Goal: Task Accomplishment & Management: Manage account settings

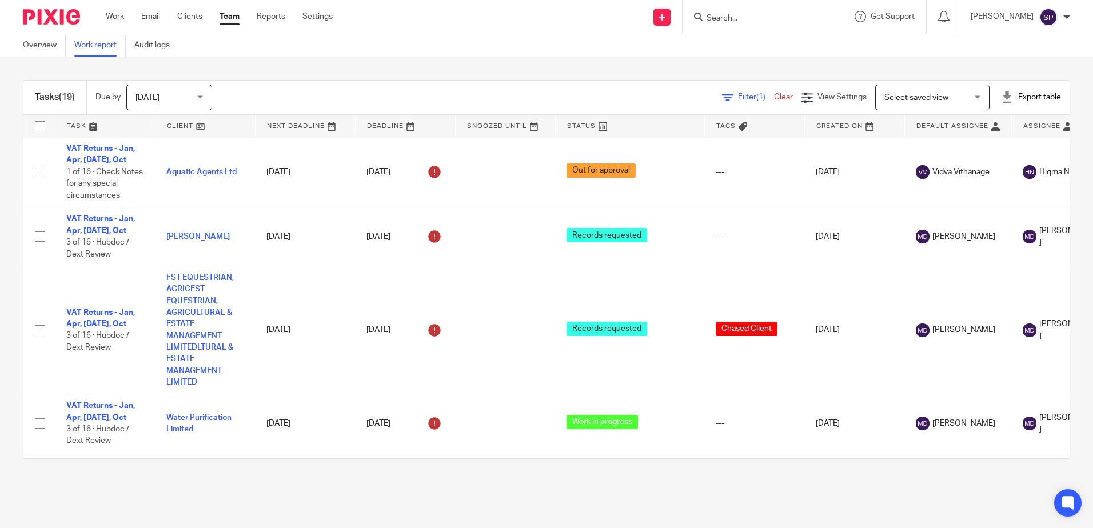
scroll to position [286, 0]
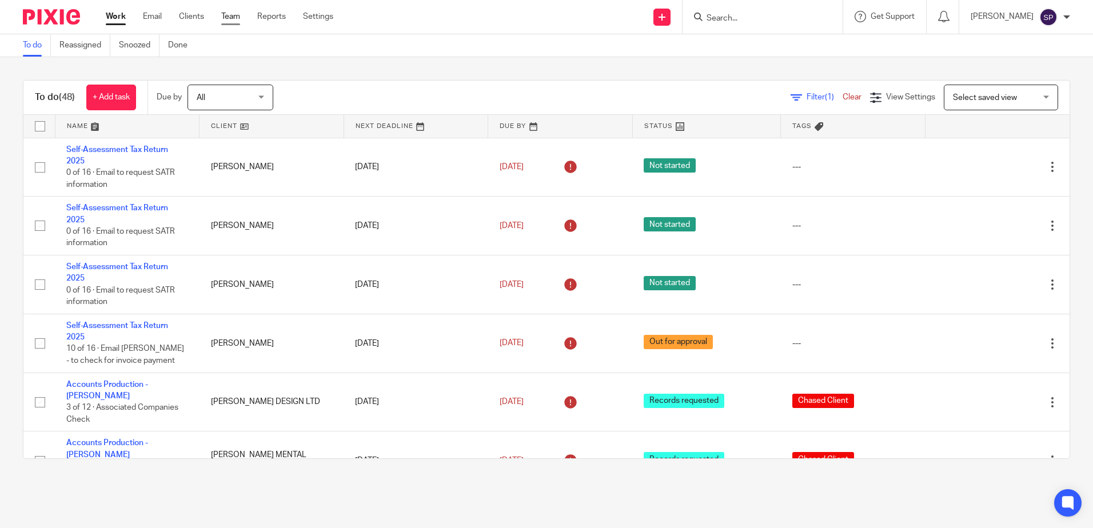
click at [233, 17] on link "Team" at bounding box center [230, 16] width 19 height 11
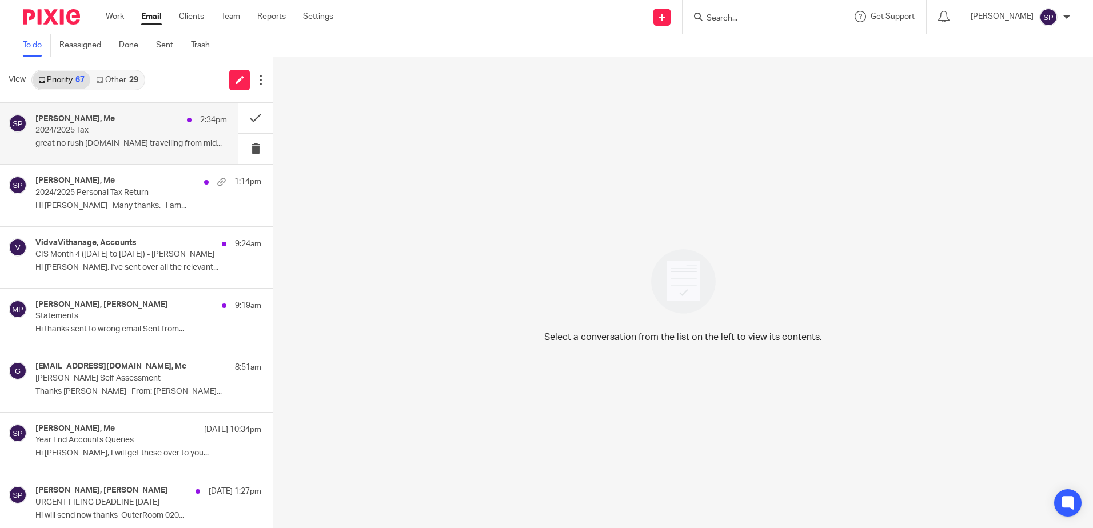
click at [127, 144] on p "great no rush we.re travelling from mid..." at bounding box center [131, 144] width 192 height 10
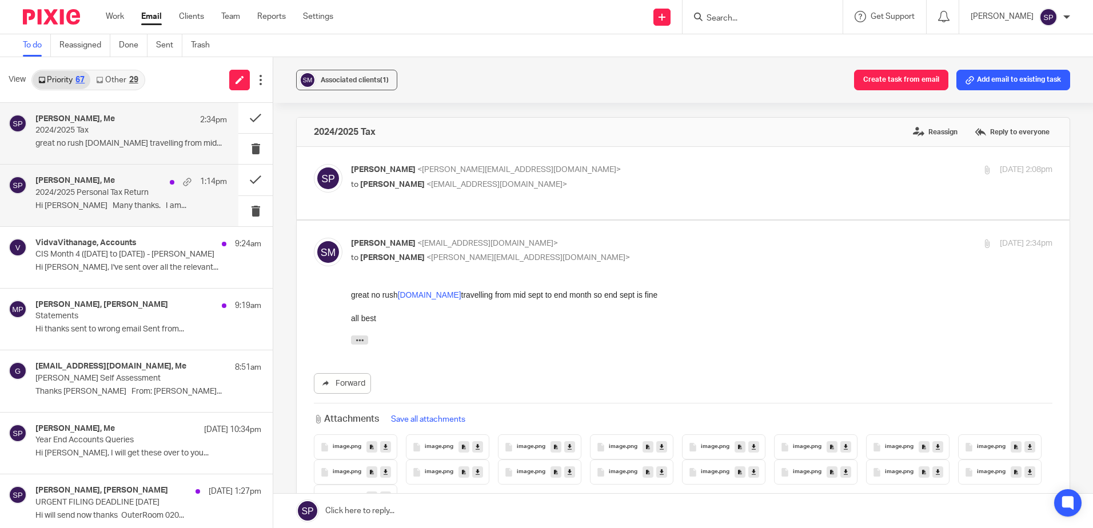
click at [122, 193] on p "2024/2025 Personal Tax Return" at bounding box center [111, 193] width 153 height 10
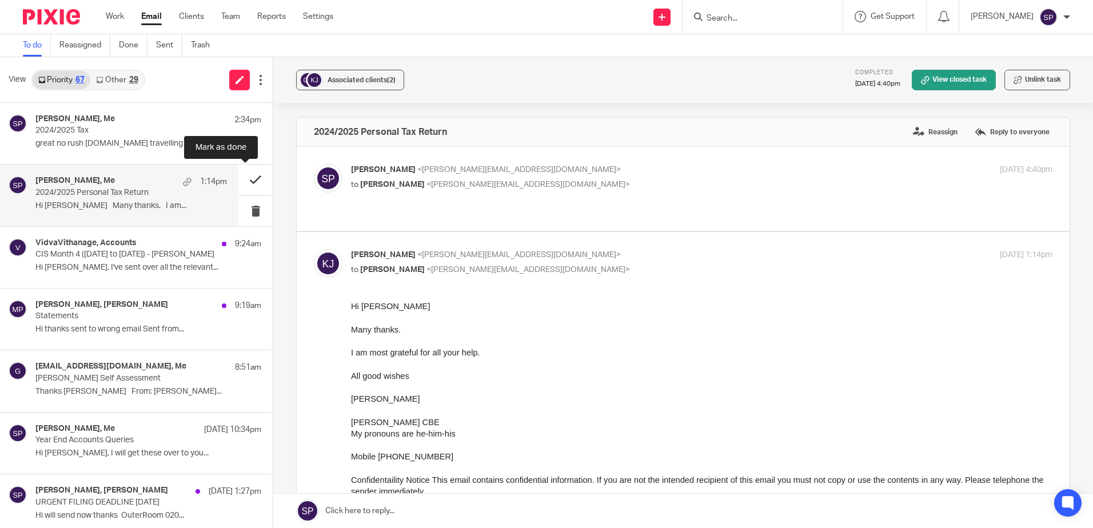
click at [242, 180] on button at bounding box center [255, 180] width 34 height 30
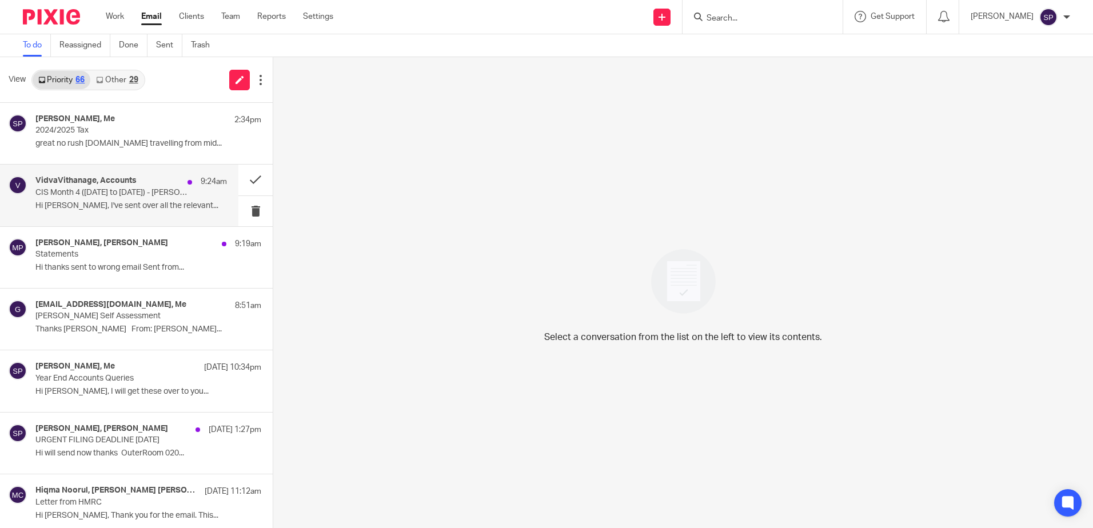
click at [142, 210] on p "Hi Sarah, I've sent over all the relevant..." at bounding box center [131, 206] width 192 height 10
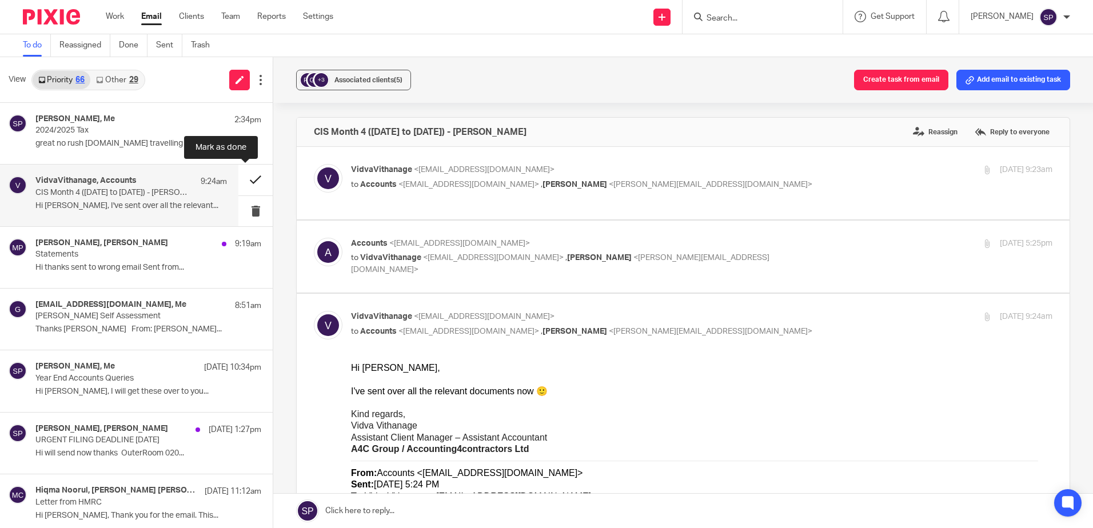
click at [246, 178] on button at bounding box center [255, 180] width 34 height 30
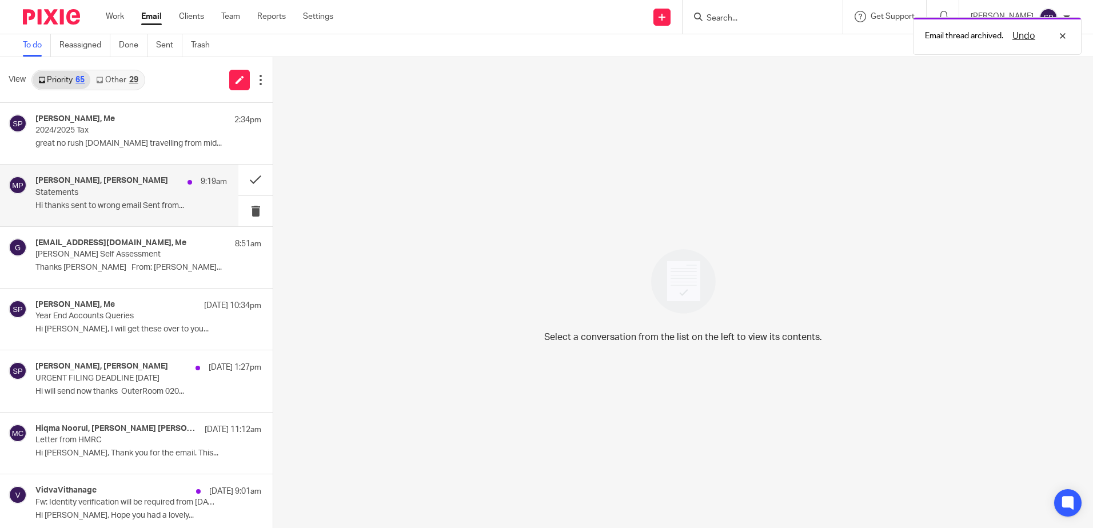
click at [136, 188] on p "Statements" at bounding box center [111, 193] width 153 height 10
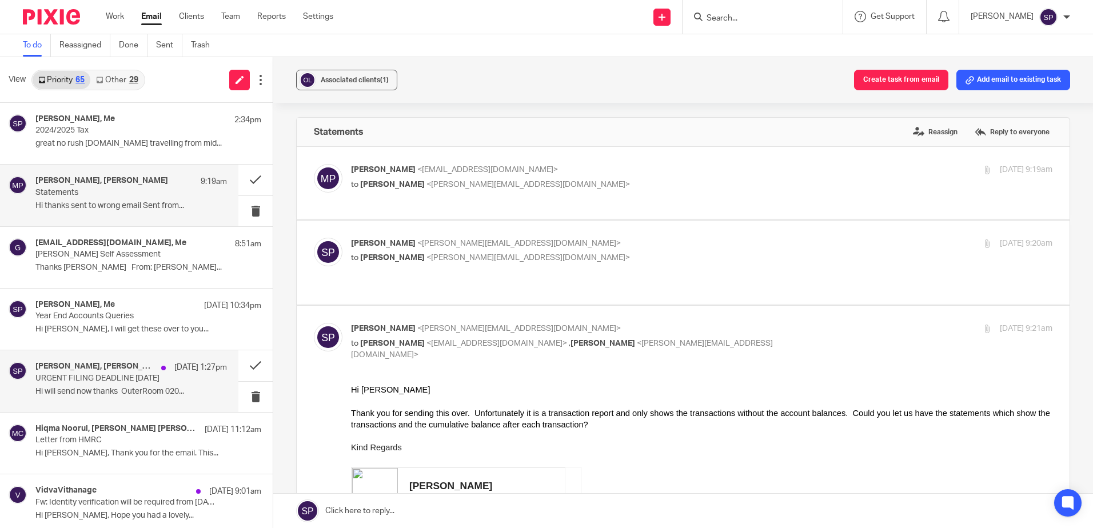
click at [136, 382] on p "URGENT FILING DEADLINE 31 AUGUST 2025" at bounding box center [111, 379] width 153 height 10
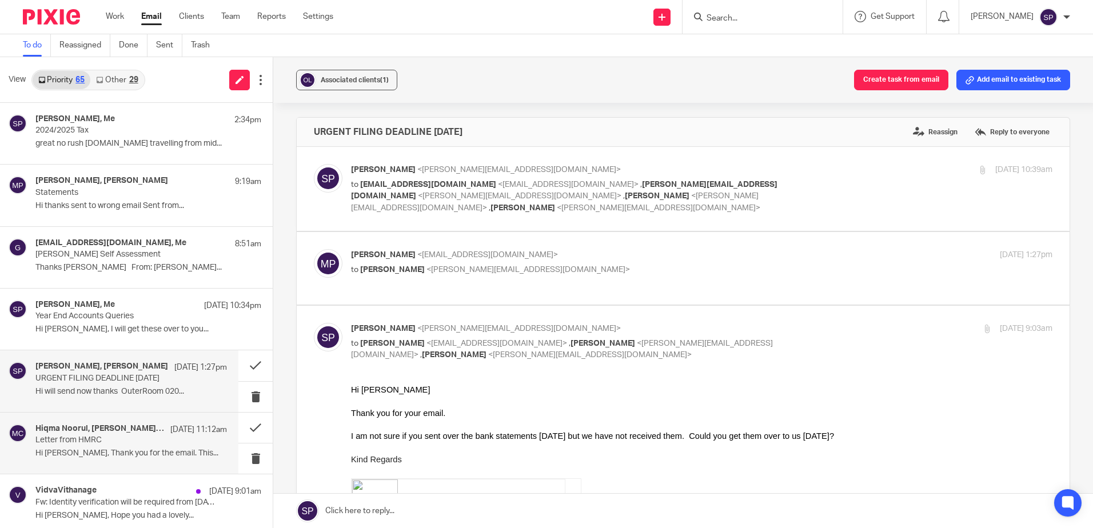
click at [154, 437] on p "Letter from HMRC" at bounding box center [111, 441] width 153 height 10
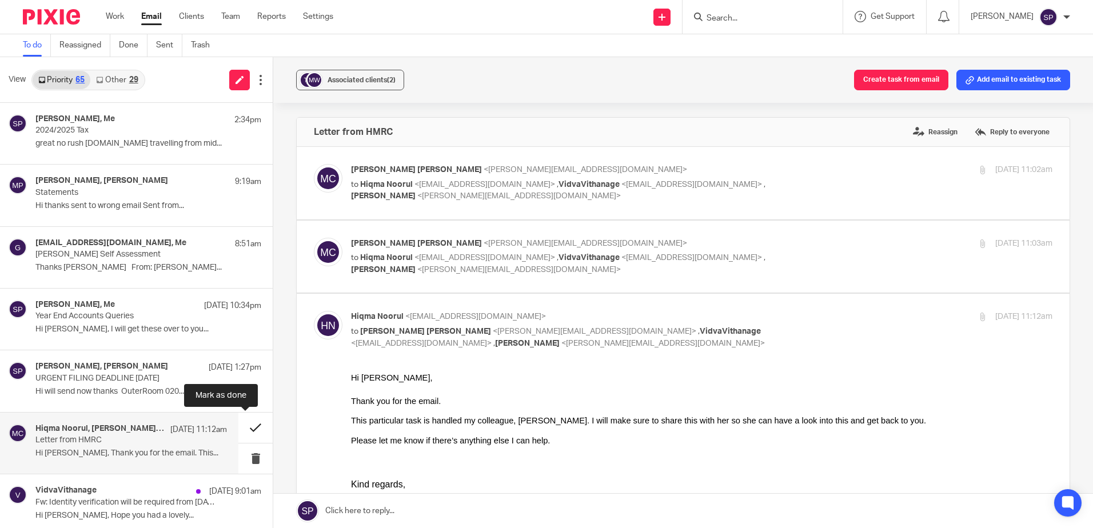
click at [244, 427] on button at bounding box center [255, 428] width 34 height 30
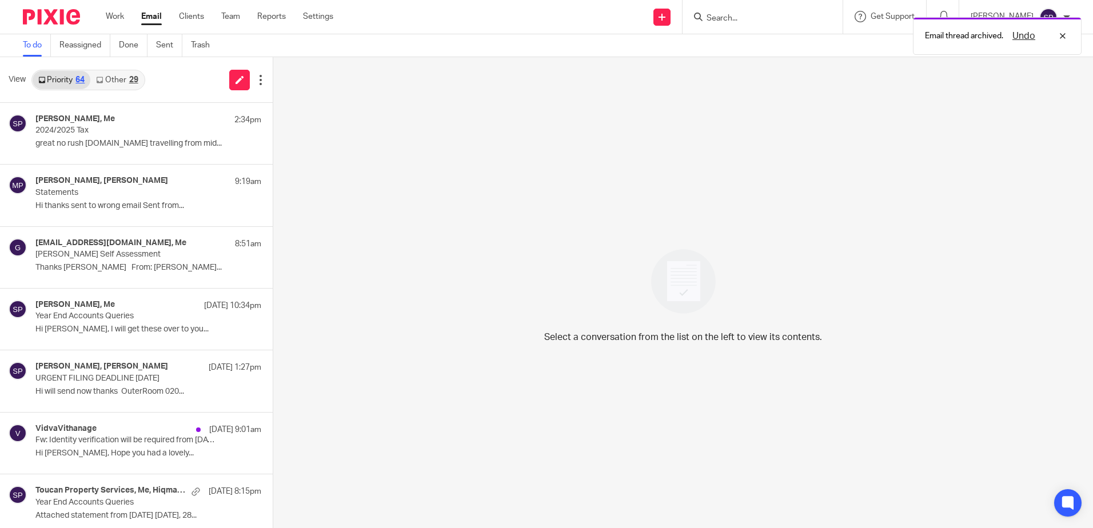
click at [119, 78] on link "Other 29" at bounding box center [116, 80] width 53 height 18
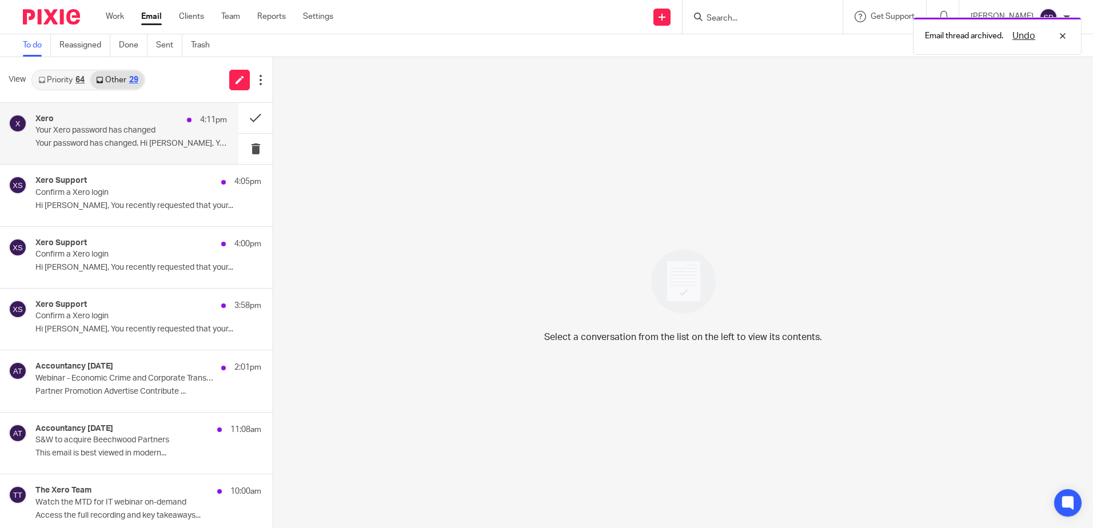
click at [120, 134] on p "Your Xero password has changed" at bounding box center [111, 131] width 153 height 10
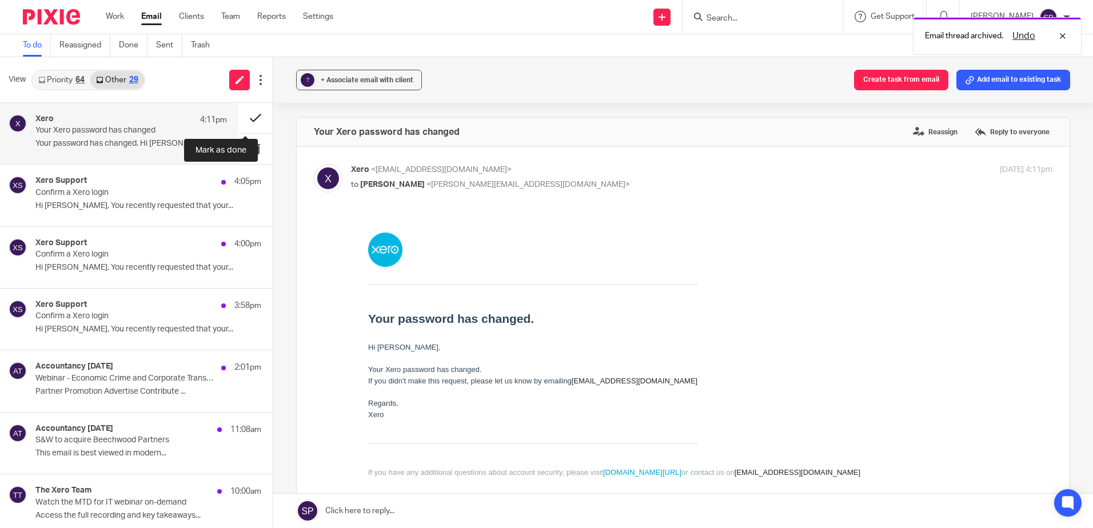
click at [250, 118] on button at bounding box center [255, 118] width 34 height 30
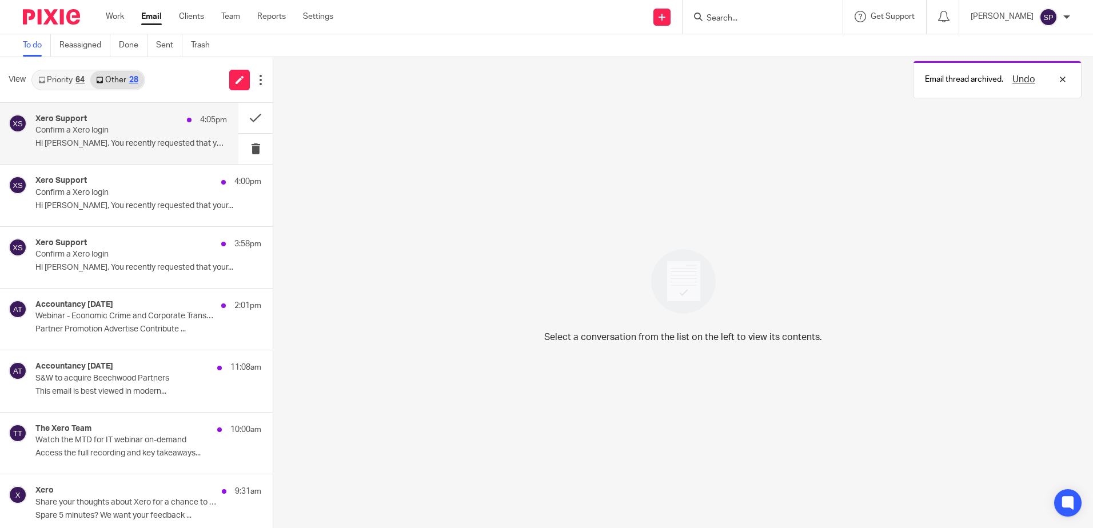
click at [179, 143] on p "Hi Sarah, You recently requested that your..." at bounding box center [131, 144] width 192 height 10
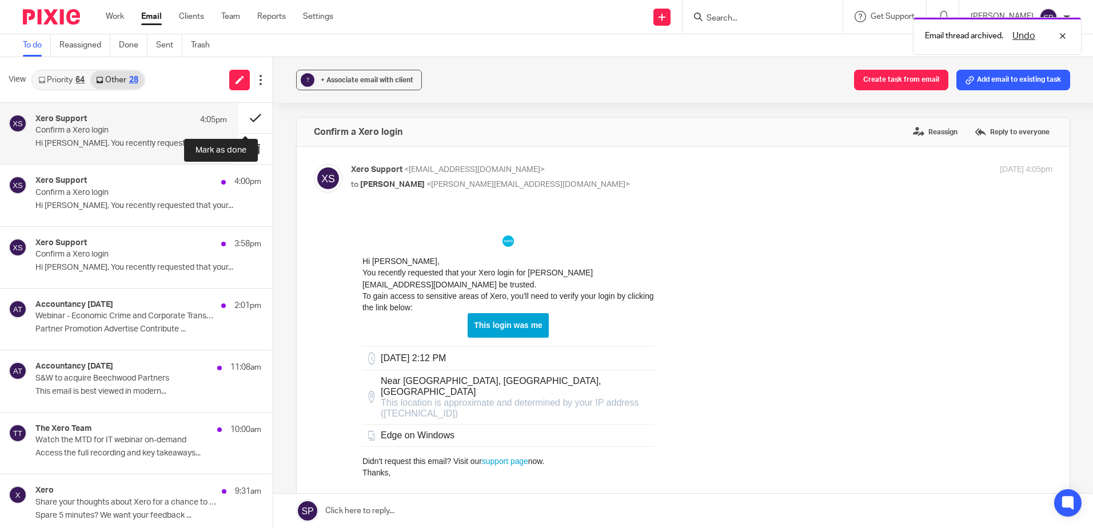
click at [246, 117] on button at bounding box center [255, 118] width 34 height 30
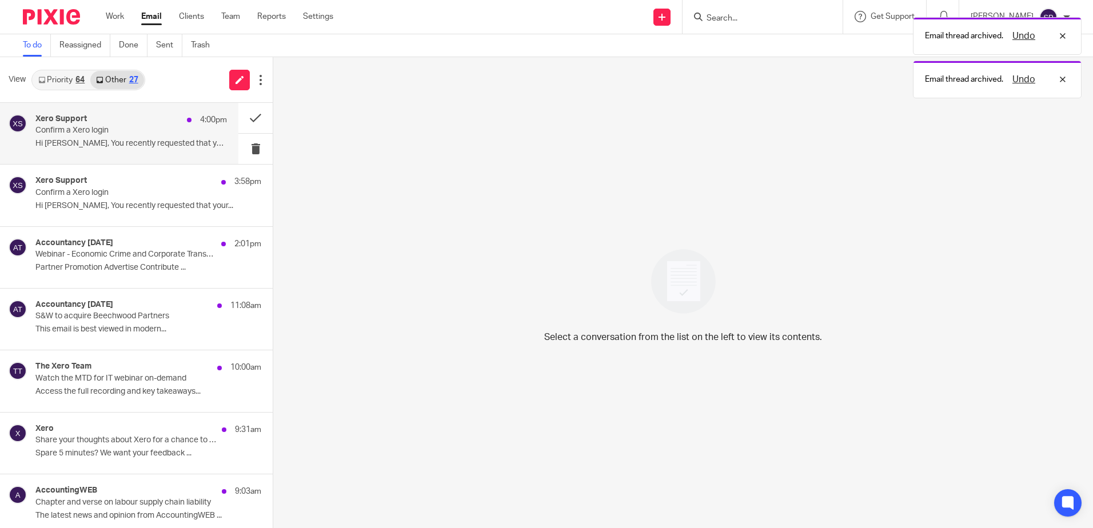
click at [198, 148] on p "Hi Sarah, You recently requested that your..." at bounding box center [131, 144] width 192 height 10
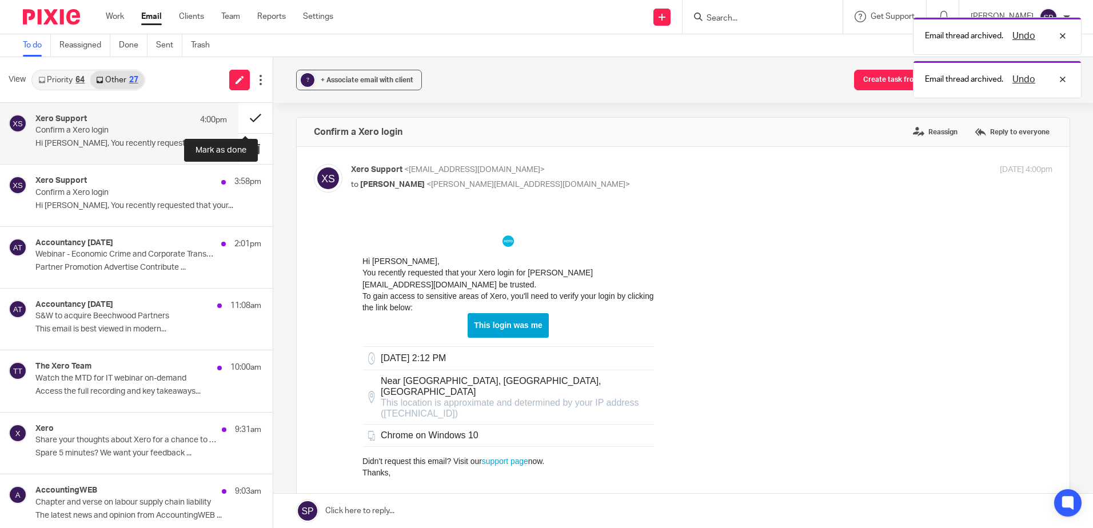
click at [248, 115] on button at bounding box center [255, 118] width 34 height 30
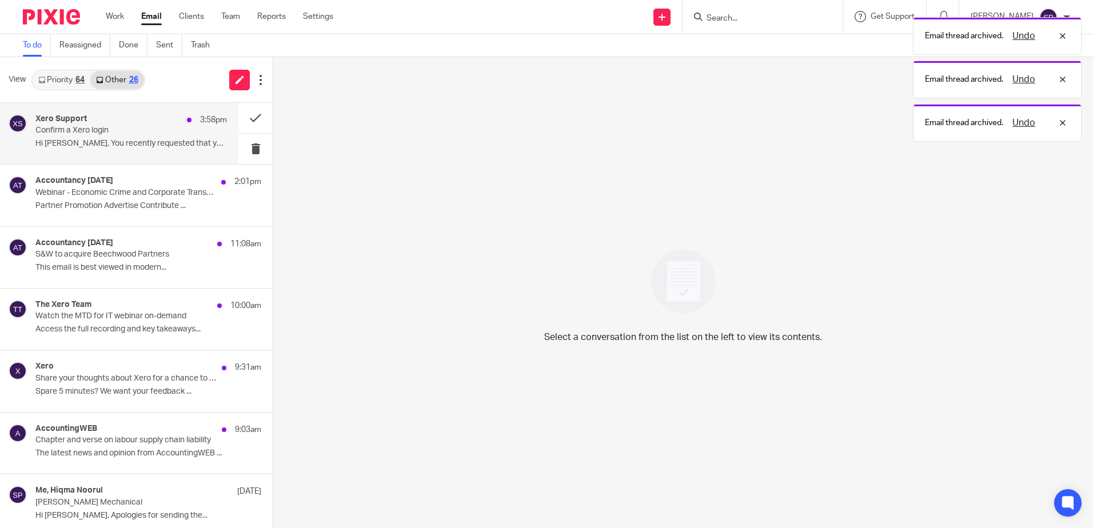
click at [172, 135] on p "Confirm a Xero login" at bounding box center [111, 131] width 153 height 10
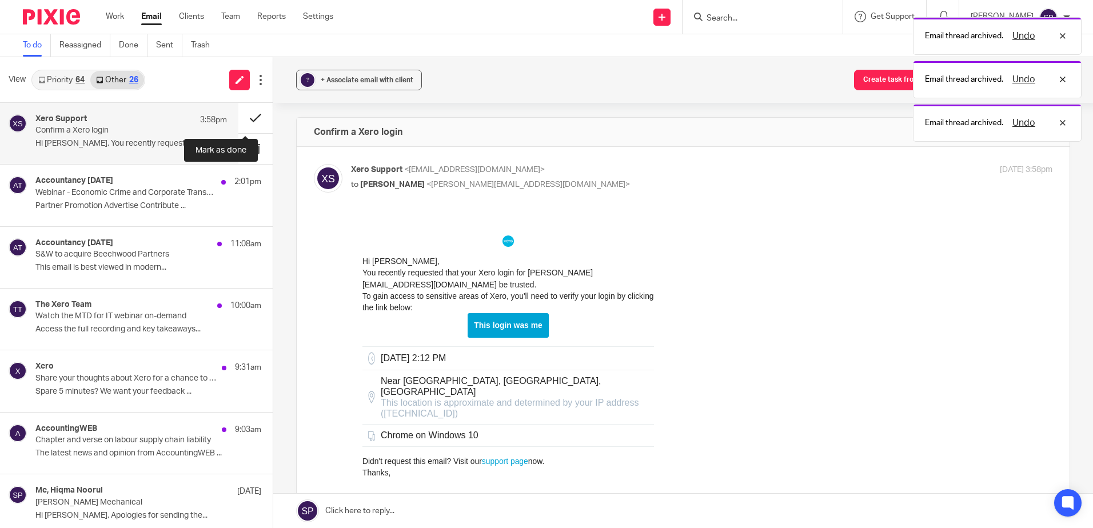
click at [241, 114] on button at bounding box center [255, 118] width 34 height 30
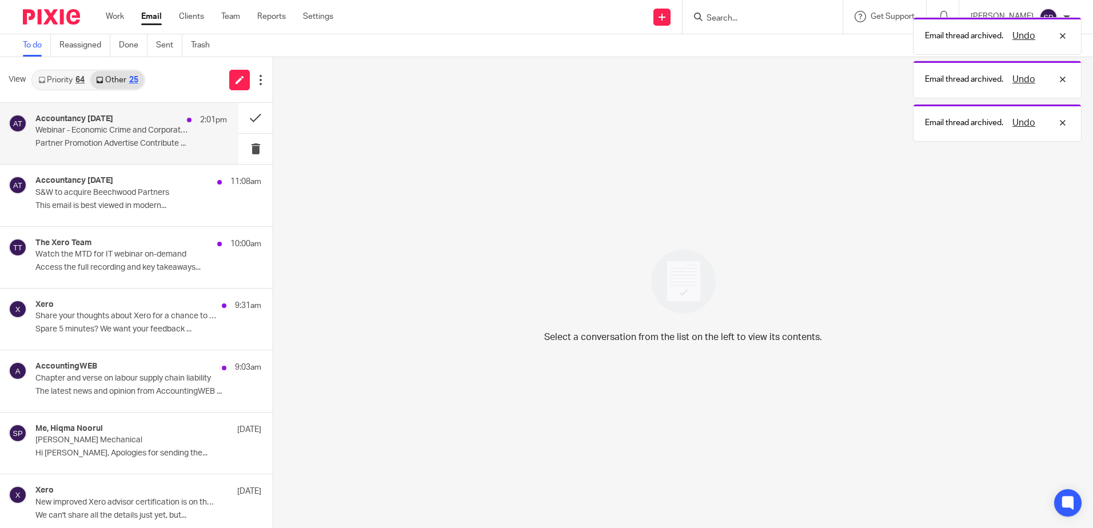
click at [139, 130] on p "Webinar - Economic Crime and Corporate Transparency Act and its impact on accou…" at bounding box center [111, 131] width 153 height 10
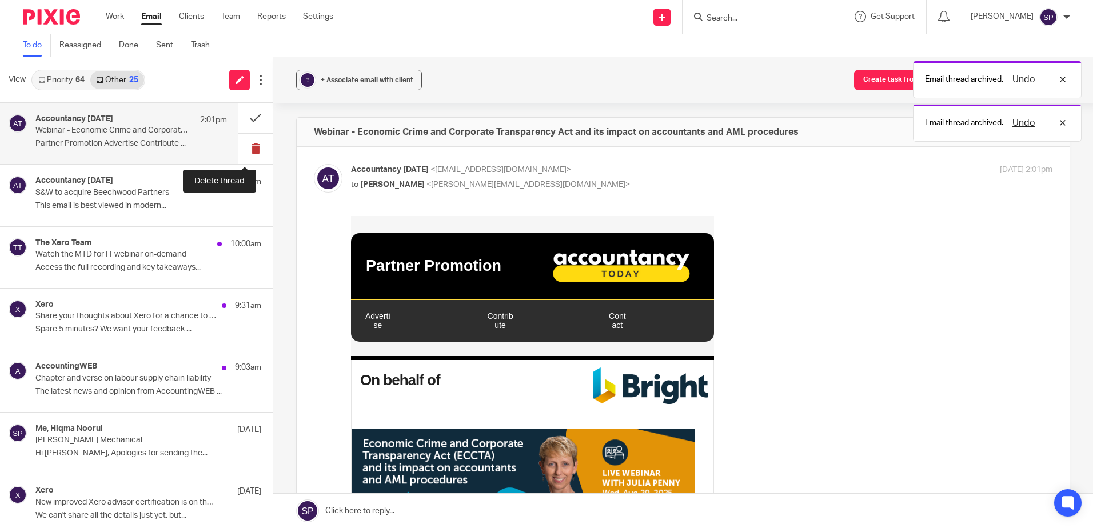
click at [244, 147] on button at bounding box center [255, 149] width 34 height 30
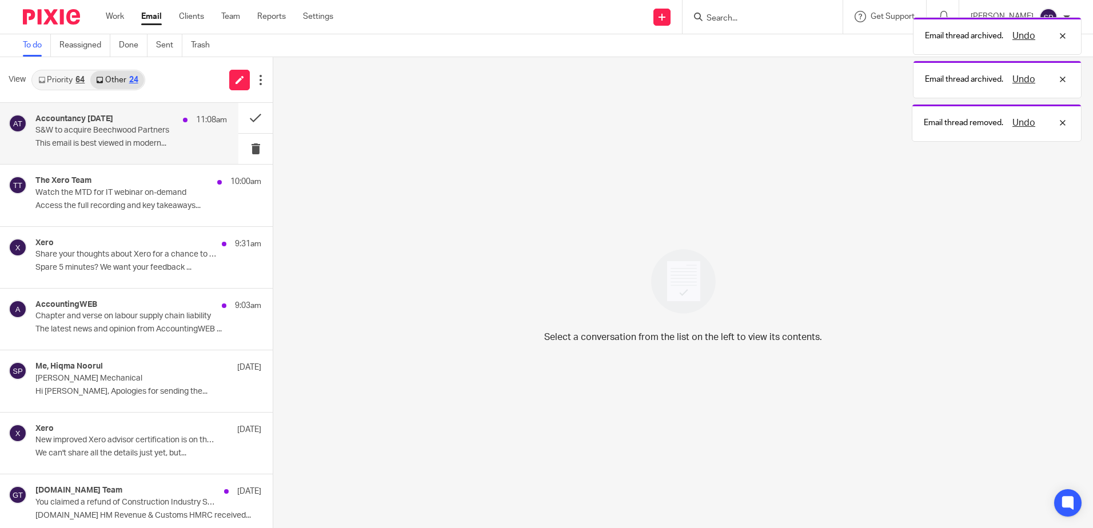
click at [133, 150] on div "Accountancy Today 11:08am S&W to acquire Beechwood Partners This email is best …" at bounding box center [131, 133] width 192 height 38
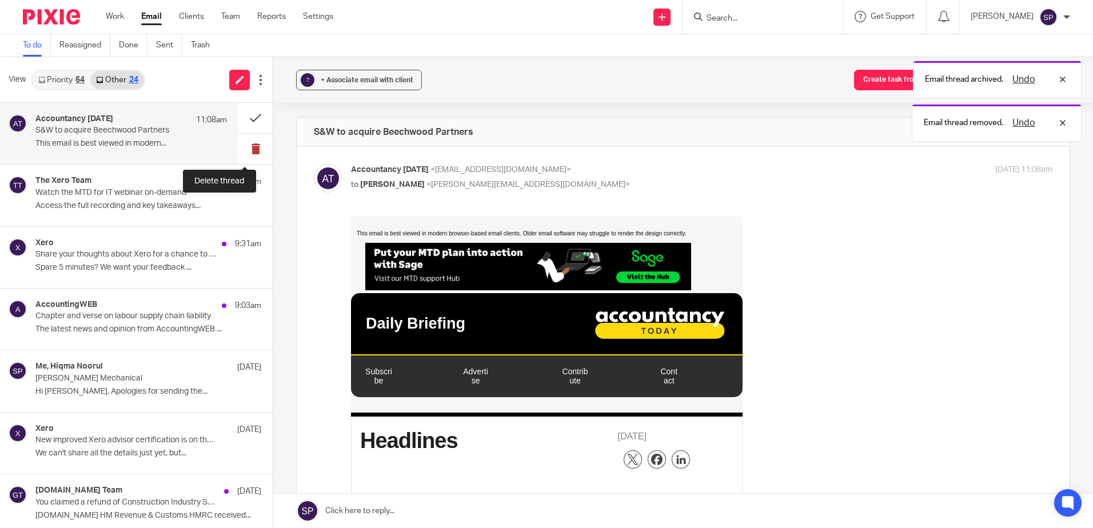
click at [244, 147] on button at bounding box center [255, 149] width 34 height 30
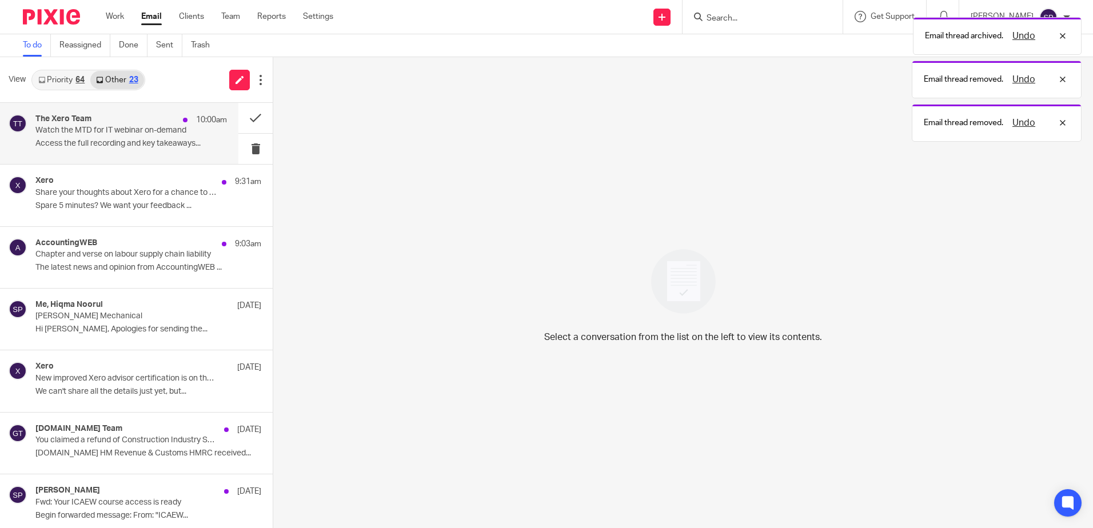
click at [157, 138] on div "The Xero Team 10:00am Watch the MTD for IT webinar on-demand Access the full re…" at bounding box center [131, 133] width 192 height 38
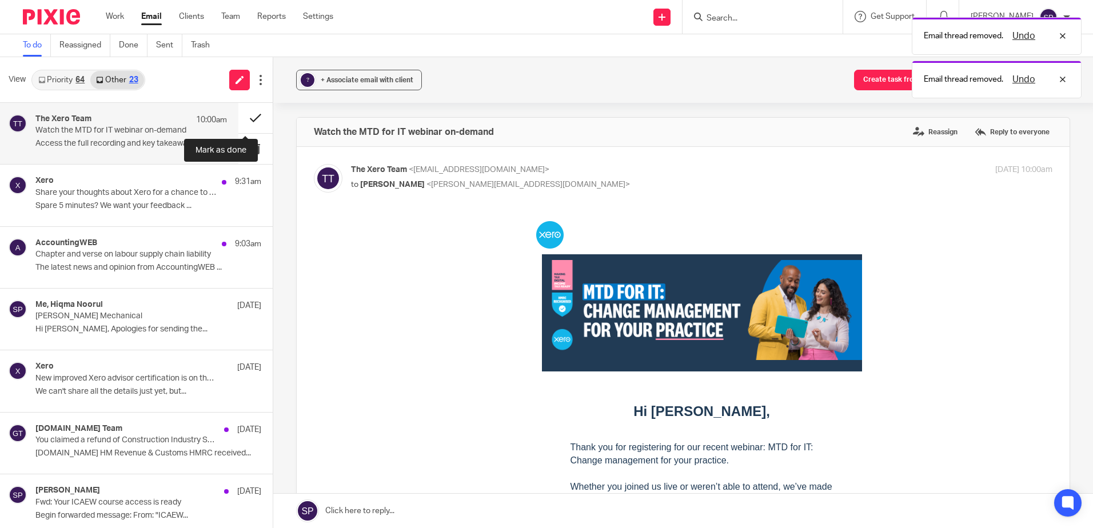
click at [241, 121] on button at bounding box center [255, 118] width 34 height 30
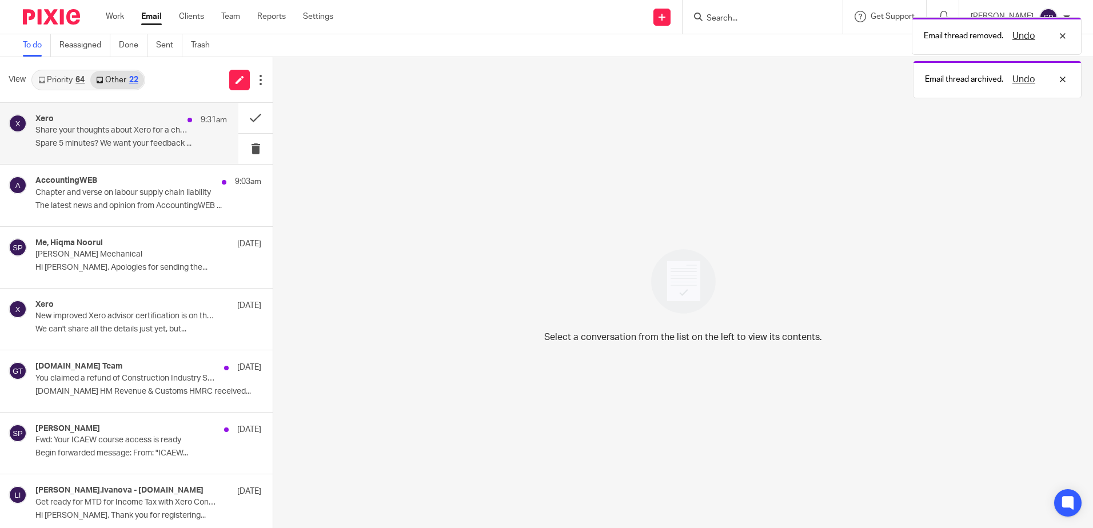
click at [115, 138] on div "Xero 9:31am Share your thoughts about Xero for a chance to win a gift card Spar…" at bounding box center [131, 133] width 192 height 38
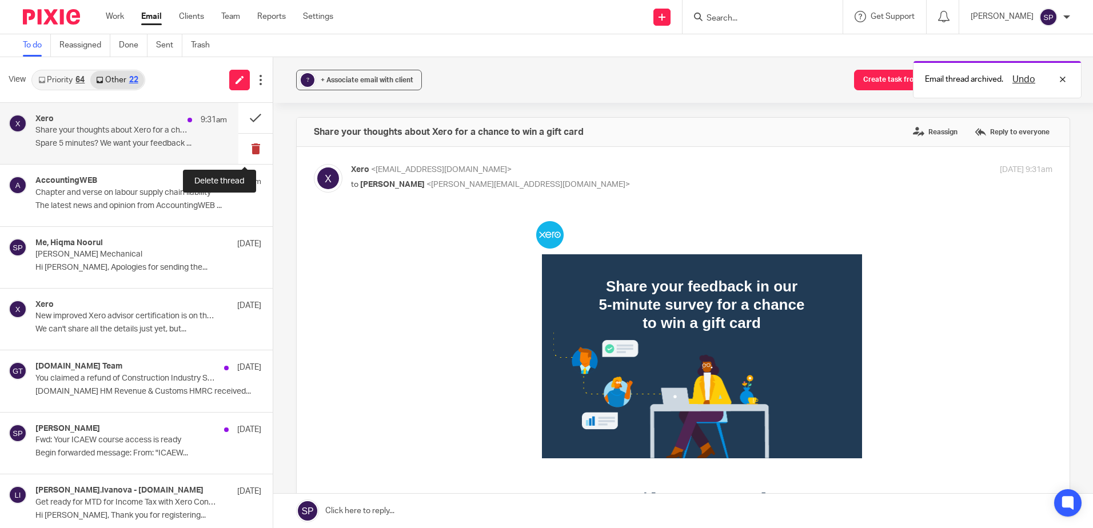
click at [241, 146] on button at bounding box center [255, 149] width 34 height 30
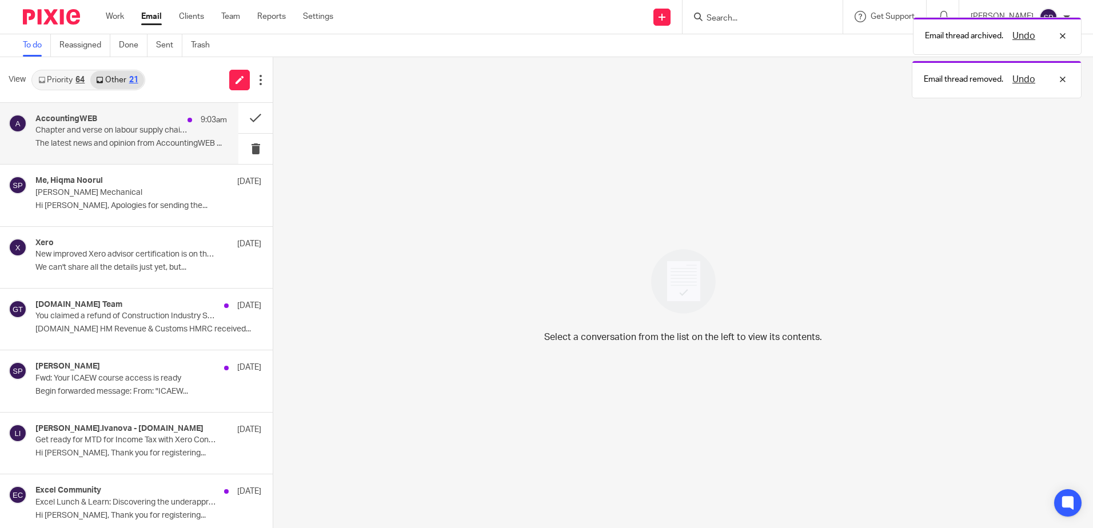
click at [179, 144] on p "The latest news and opinion from AccountingWEB ..." at bounding box center [131, 144] width 192 height 10
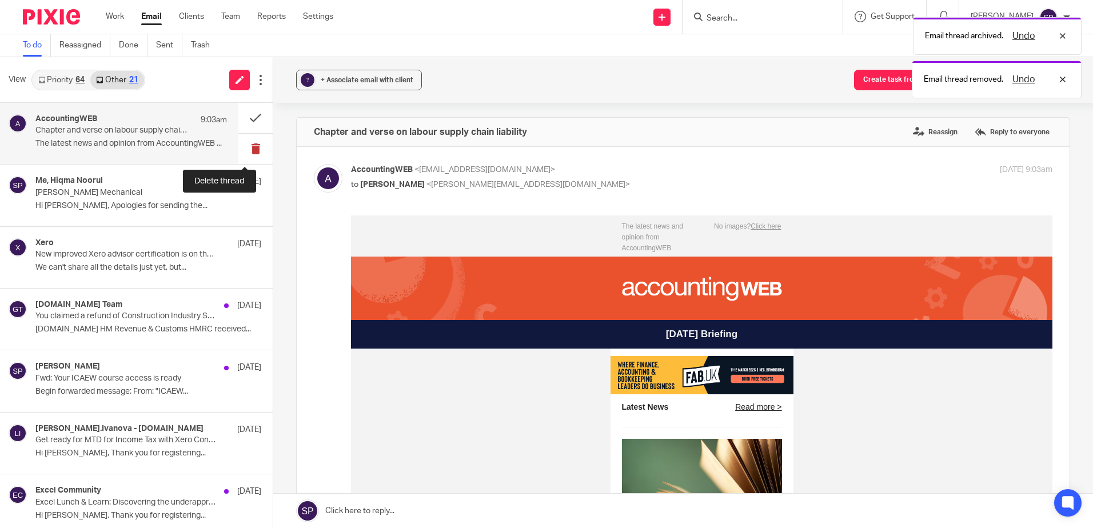
click at [245, 147] on button at bounding box center [255, 149] width 34 height 30
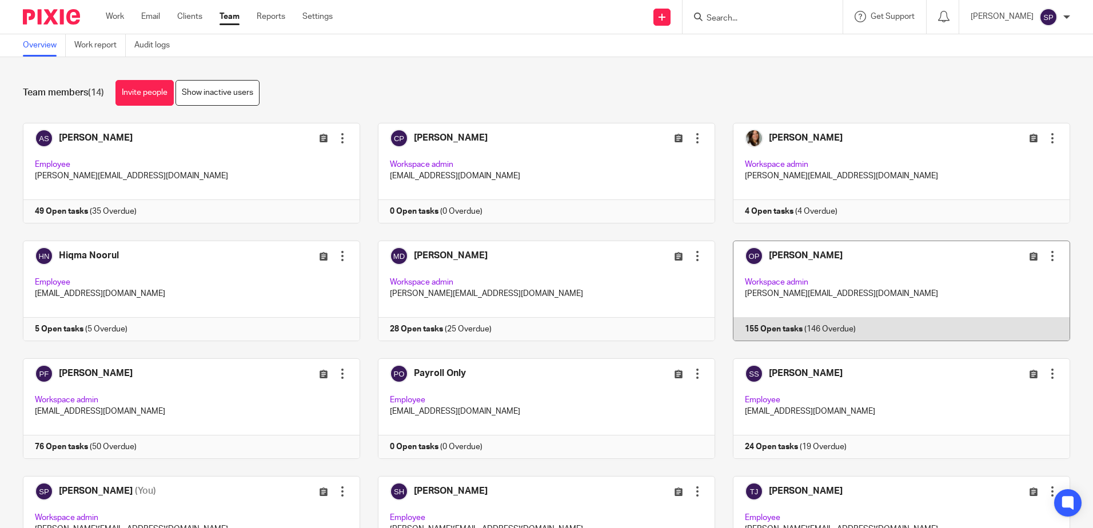
click at [783, 332] on link at bounding box center [892, 291] width 355 height 101
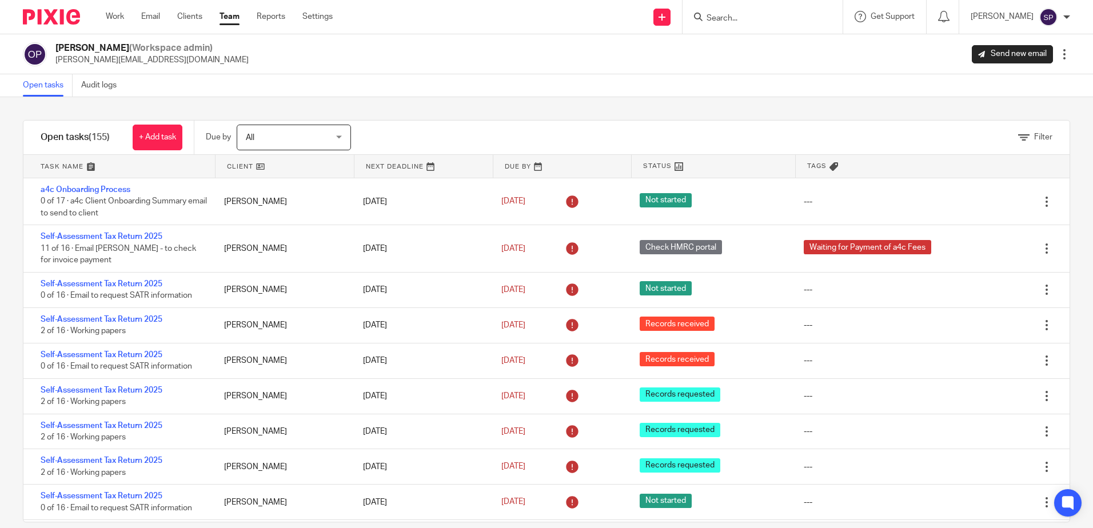
click at [75, 167] on link at bounding box center [119, 166] width 192 height 23
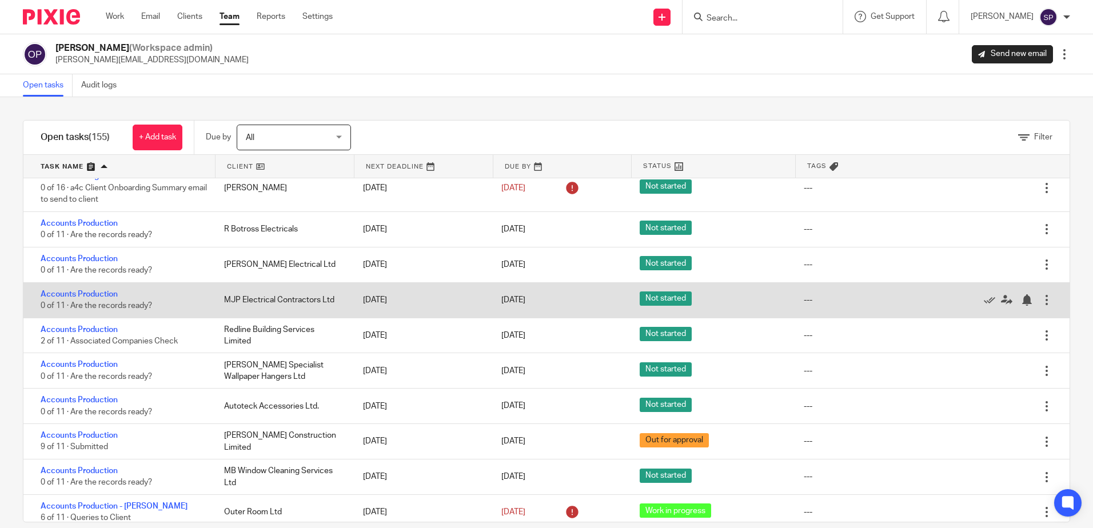
scroll to position [114, 0]
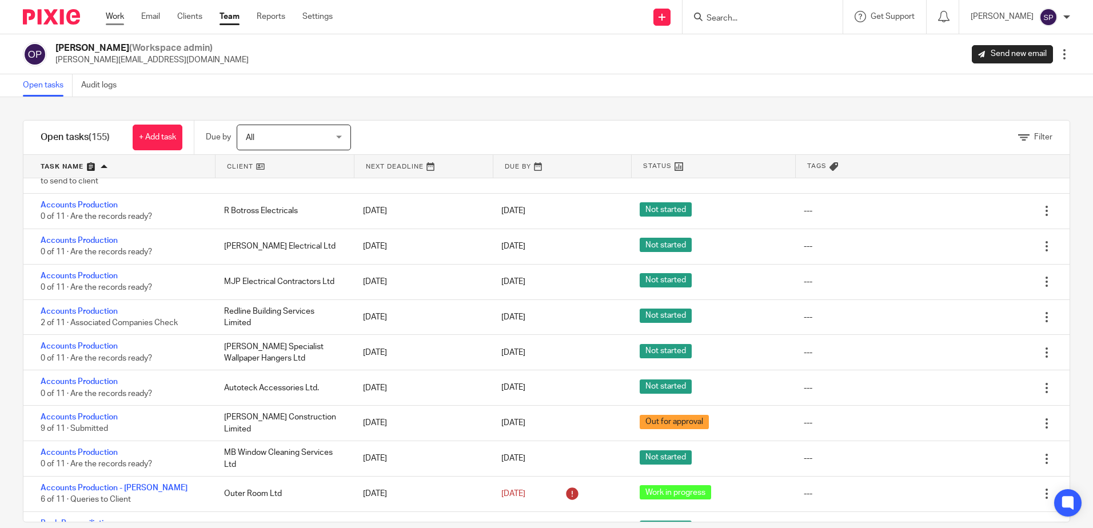
click at [116, 19] on link "Work" at bounding box center [115, 16] width 18 height 11
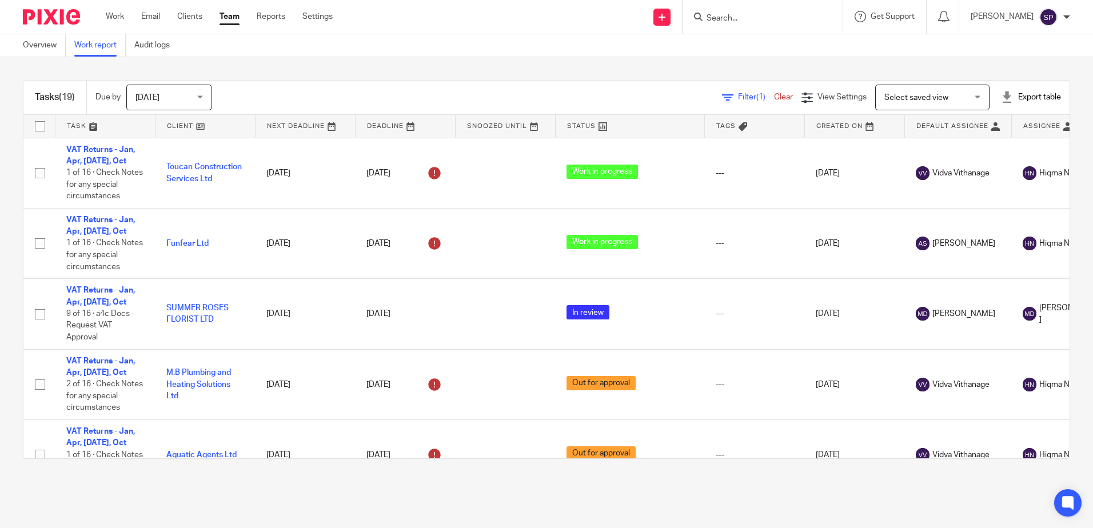
scroll to position [286, 0]
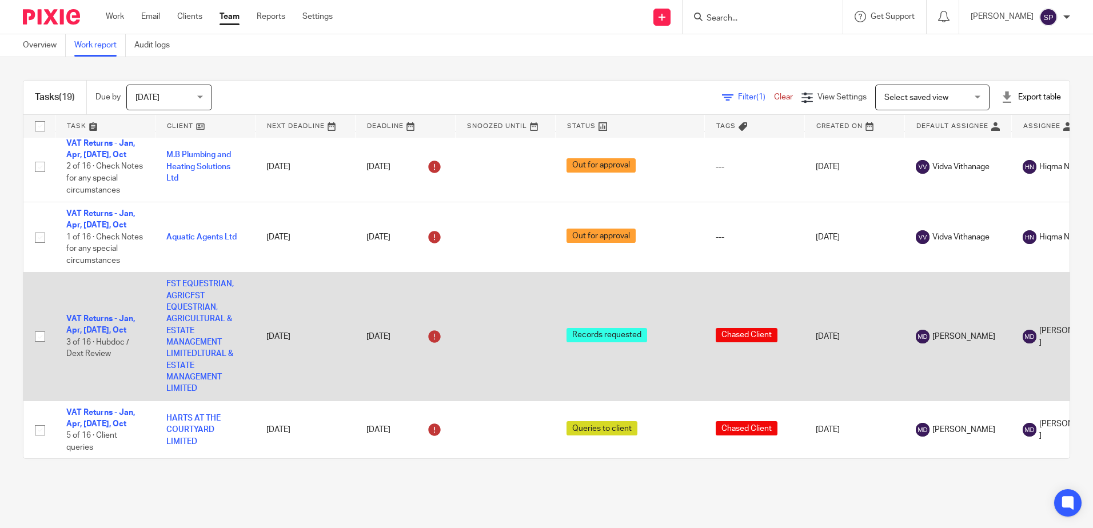
scroll to position [293, 0]
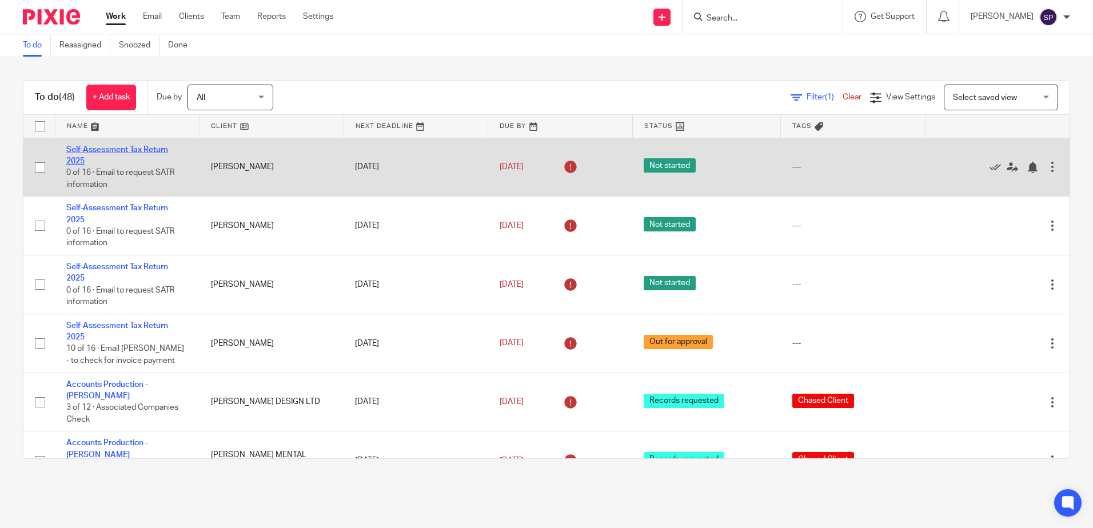
click at [142, 148] on link "Self-Assessment Tax Return 2025" at bounding box center [117, 155] width 102 height 19
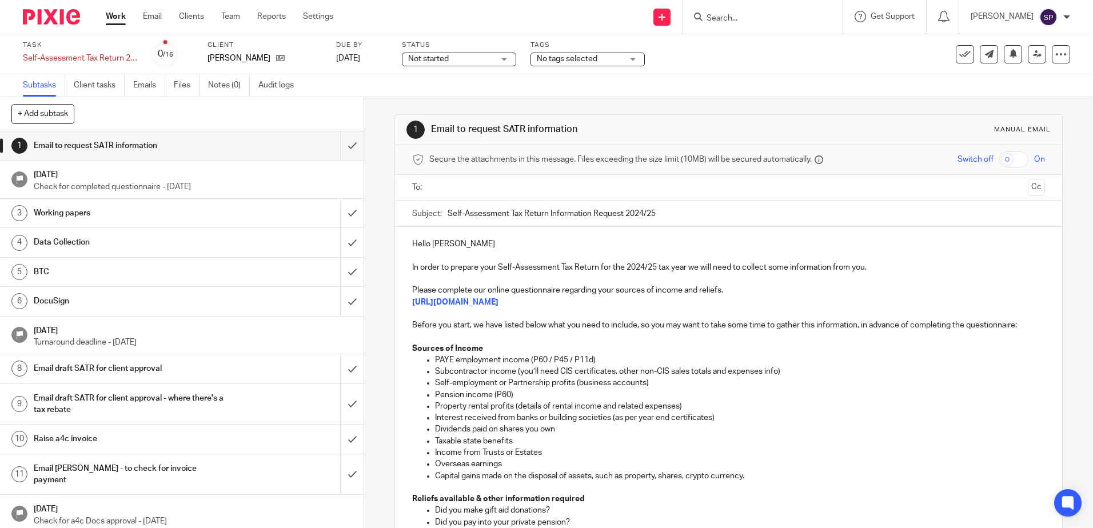
click at [648, 211] on input "Self-Assessment Tax Return Information Request 2024/25" at bounding box center [746, 214] width 597 height 26
type input "Self-Assessment Tax Return Information Request 2024/2025"
click at [649, 268] on p "In order to prepare your Self-Assessment Tax Return for the 2024/25 tax year we…" at bounding box center [728, 267] width 632 height 11
click at [427, 245] on p "Hello Vicki" at bounding box center [728, 243] width 632 height 11
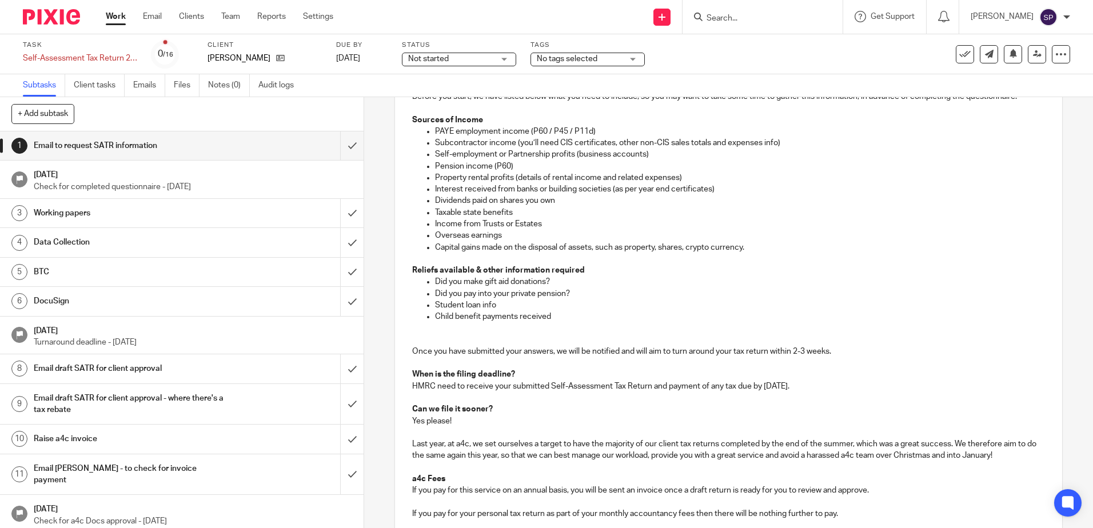
scroll to position [286, 0]
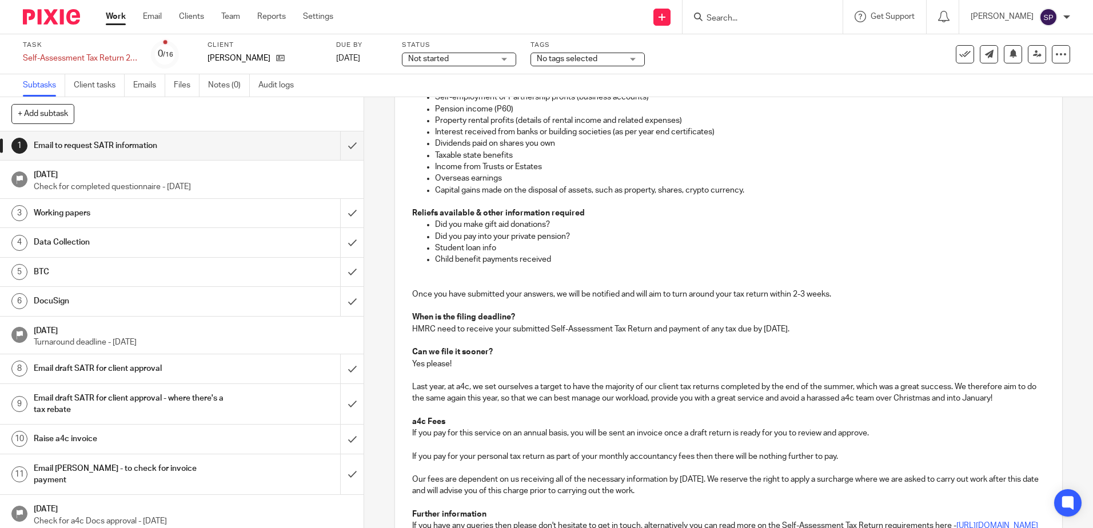
click at [414, 266] on p at bounding box center [728, 270] width 632 height 11
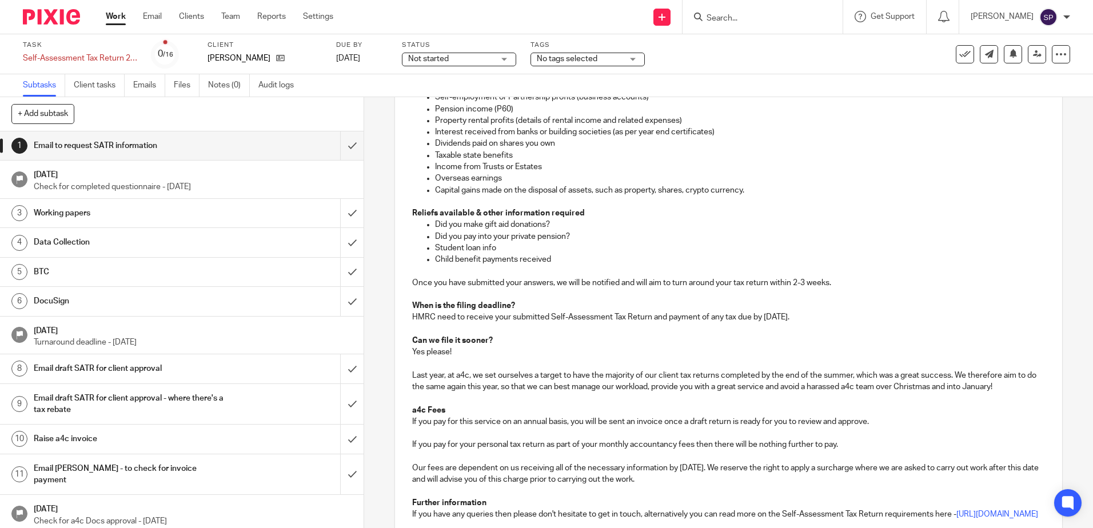
click at [773, 317] on p "HMRC need to receive your submitted Self-Assessment Tax Return and payment of a…" at bounding box center [728, 317] width 632 height 11
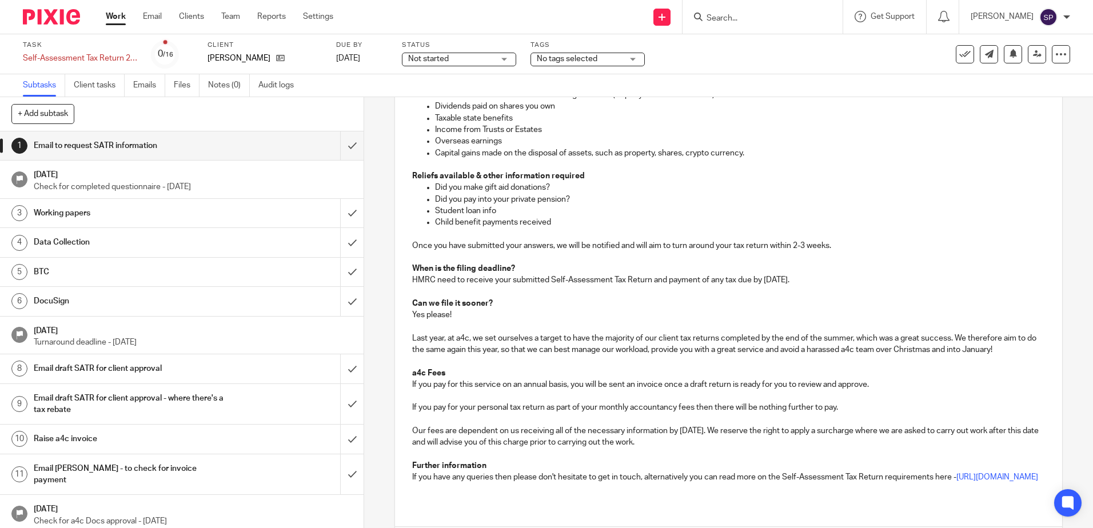
scroll to position [343, 0]
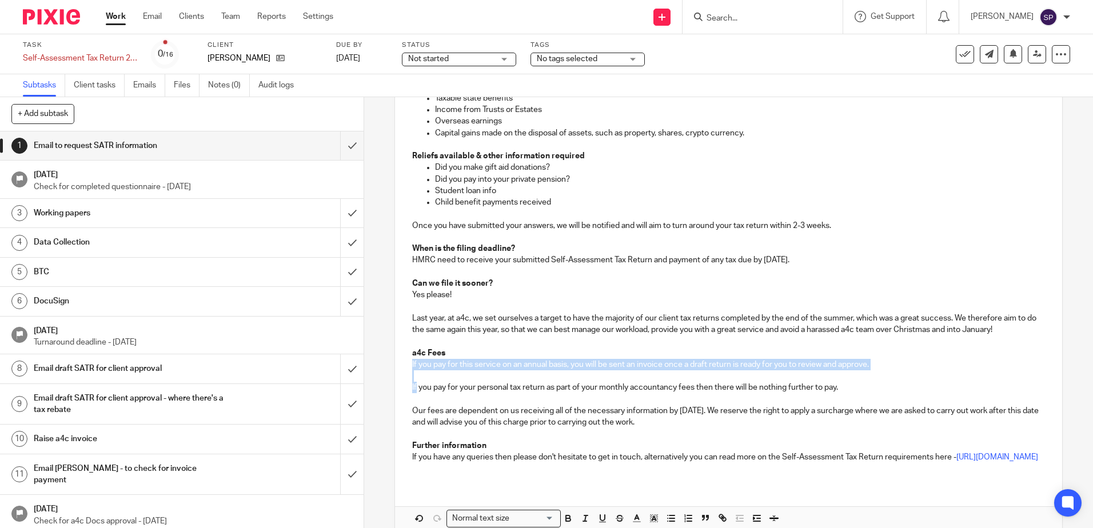
drag, startPoint x: 405, startPoint y: 365, endPoint x: 413, endPoint y: 388, distance: 24.0
click at [413, 388] on div "Hi Vicki In order to prepare your Self-Assessment Tax Return for the 2024/2025 …" at bounding box center [728, 183] width 667 height 599
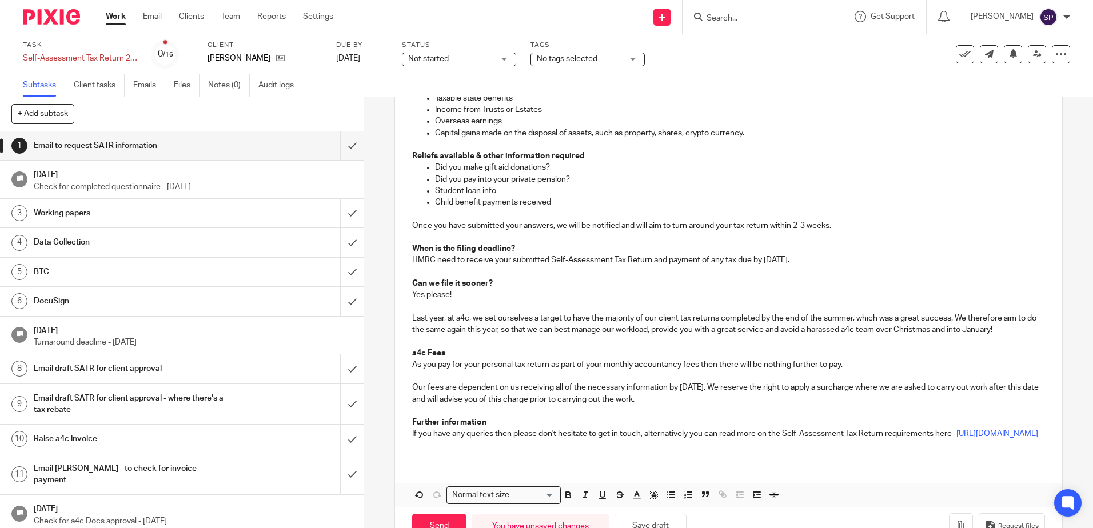
click at [688, 384] on p "Our fees are dependent on us receiving all of the necessary information by 30th…" at bounding box center [728, 393] width 632 height 23
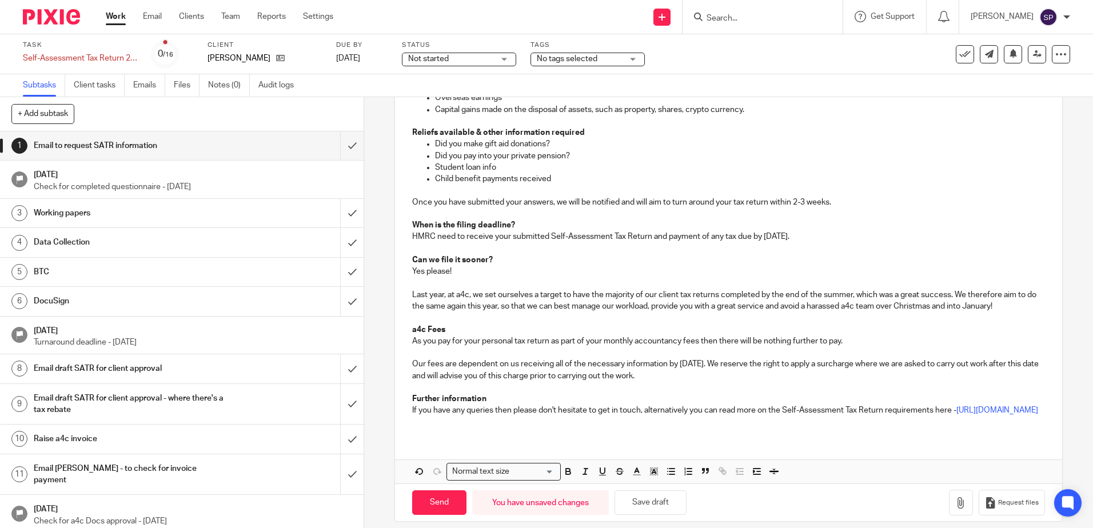
scroll to position [389, 0]
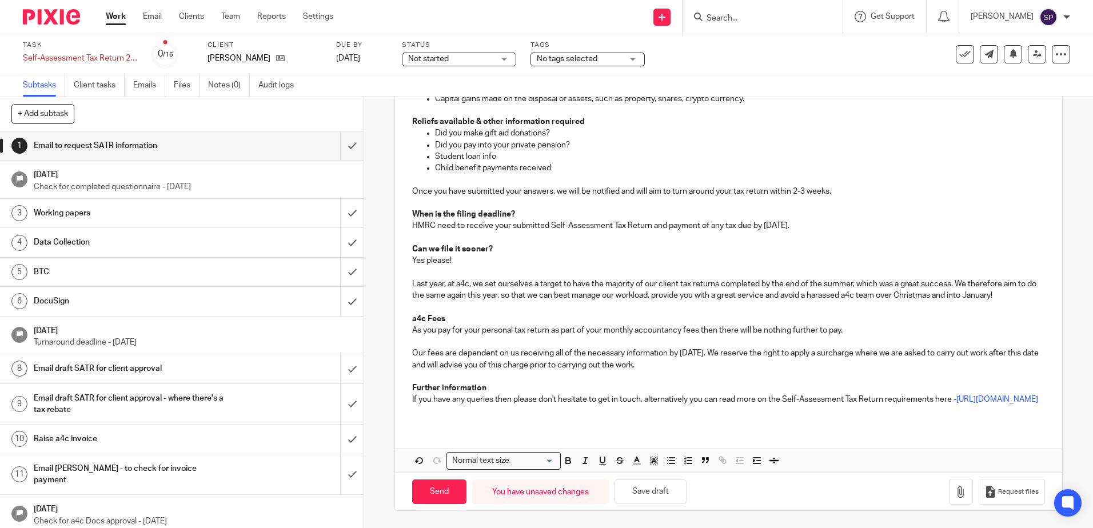
click at [427, 416] on p at bounding box center [728, 411] width 632 height 11
click at [636, 487] on button "Save draft" at bounding box center [651, 492] width 72 height 25
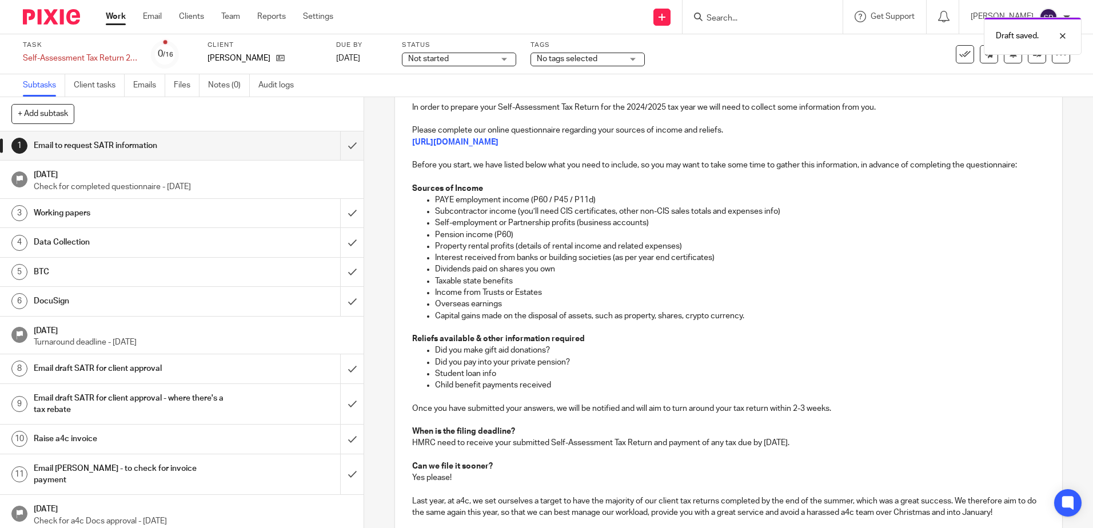
scroll to position [0, 0]
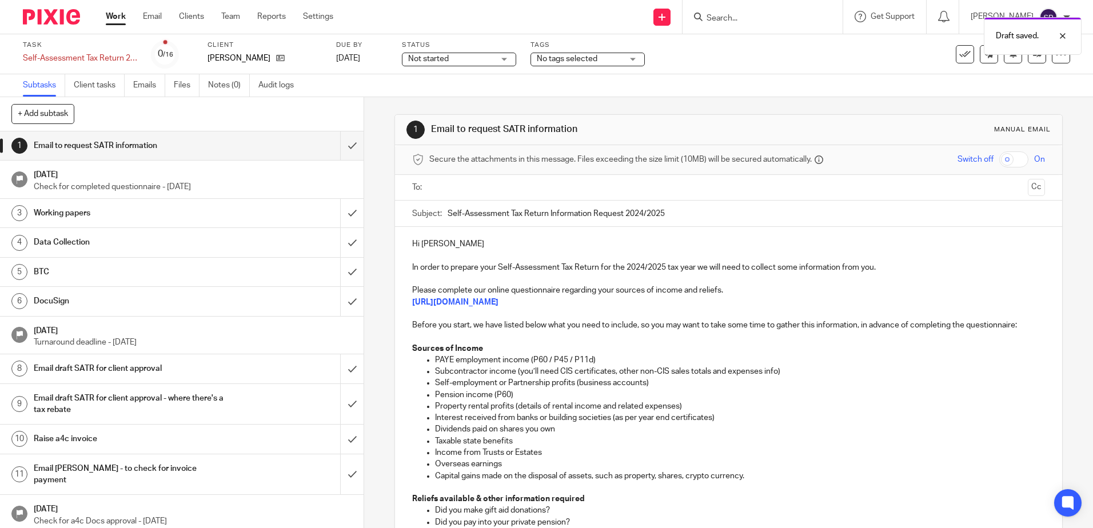
click at [461, 184] on input "text" at bounding box center [727, 187] width 589 height 13
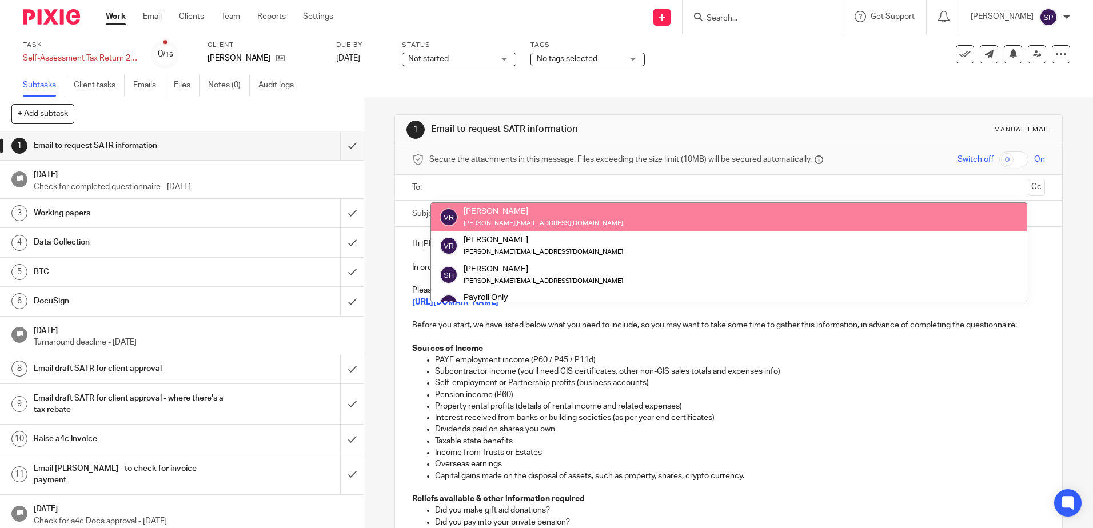
click at [382, 237] on div "1 Email to request SATR information Manual email Secure the attachments in this…" at bounding box center [728, 312] width 729 height 431
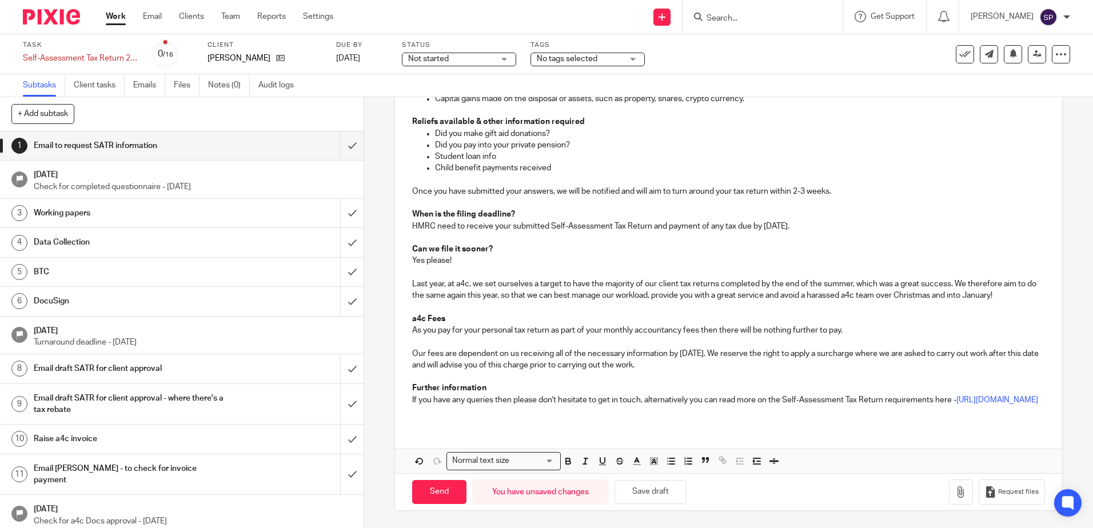
scroll to position [392, 0]
click at [637, 497] on button "Save draft" at bounding box center [651, 492] width 72 height 25
click at [651, 490] on button "Save draft" at bounding box center [651, 492] width 72 height 25
click at [118, 14] on link "Work" at bounding box center [116, 16] width 20 height 11
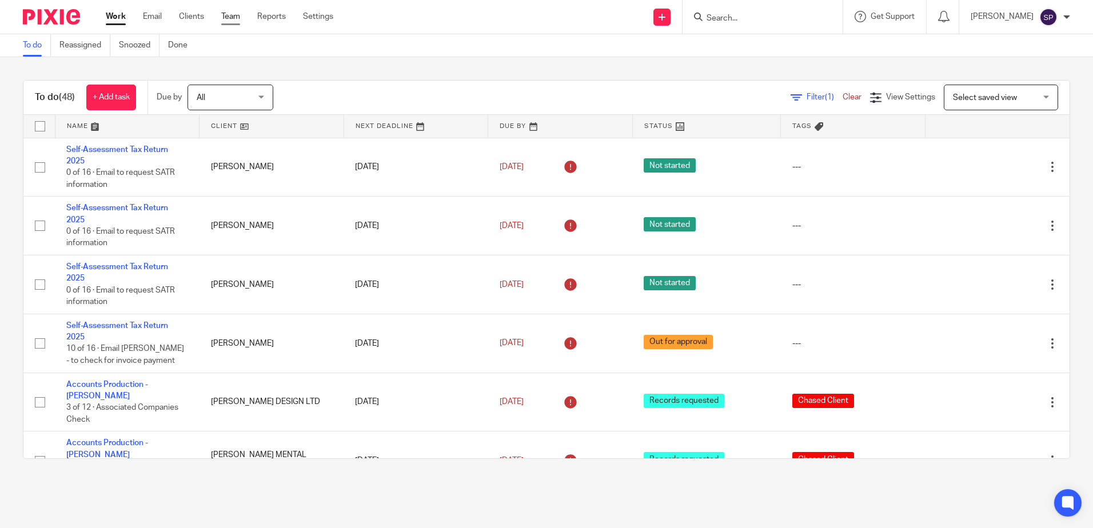
click at [237, 17] on link "Team" at bounding box center [230, 16] width 19 height 11
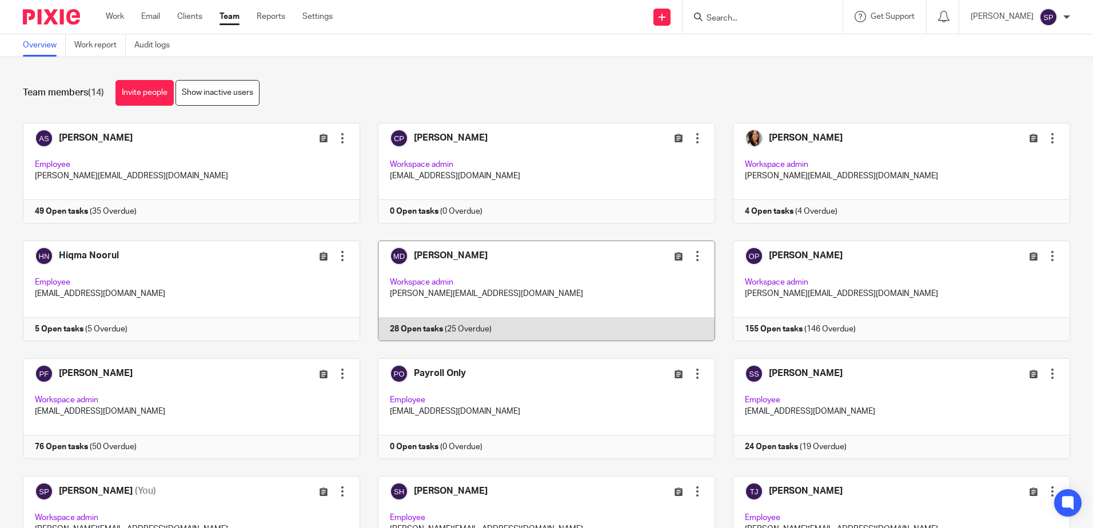
click at [529, 332] on link at bounding box center [537, 291] width 355 height 101
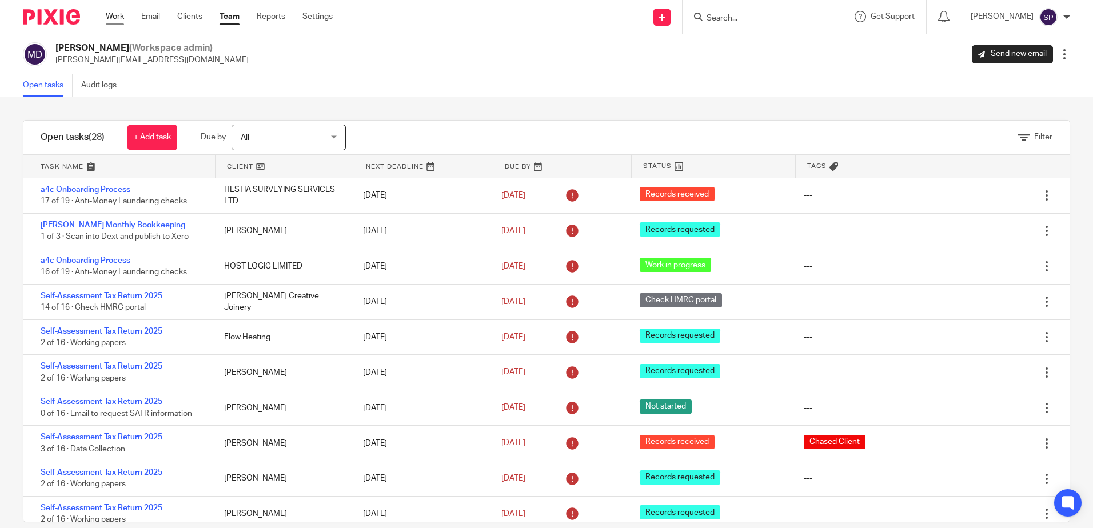
click at [118, 17] on link "Work" at bounding box center [115, 16] width 18 height 11
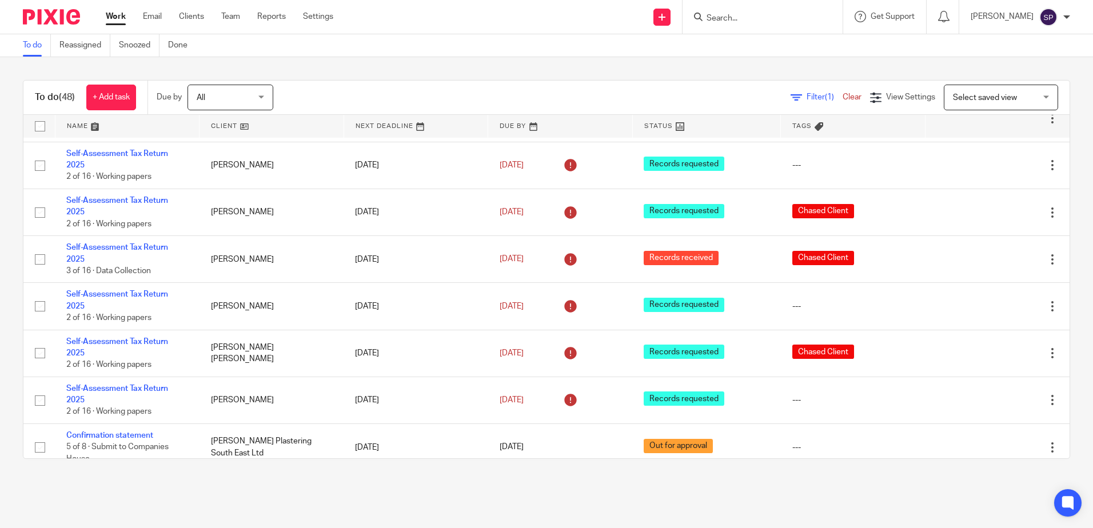
scroll to position [1143, 0]
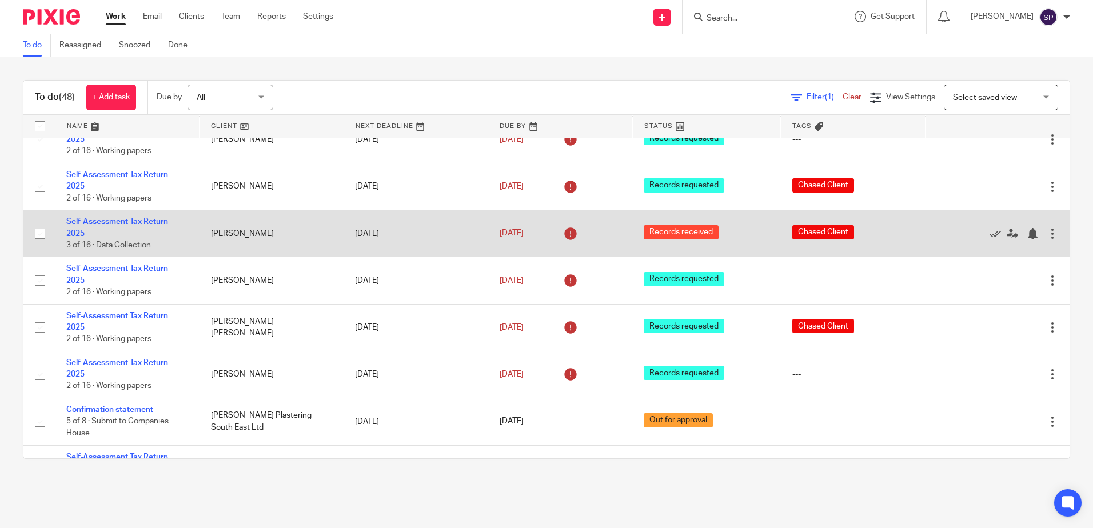
click at [118, 218] on link "Self-Assessment Tax Return 2025" at bounding box center [117, 227] width 102 height 19
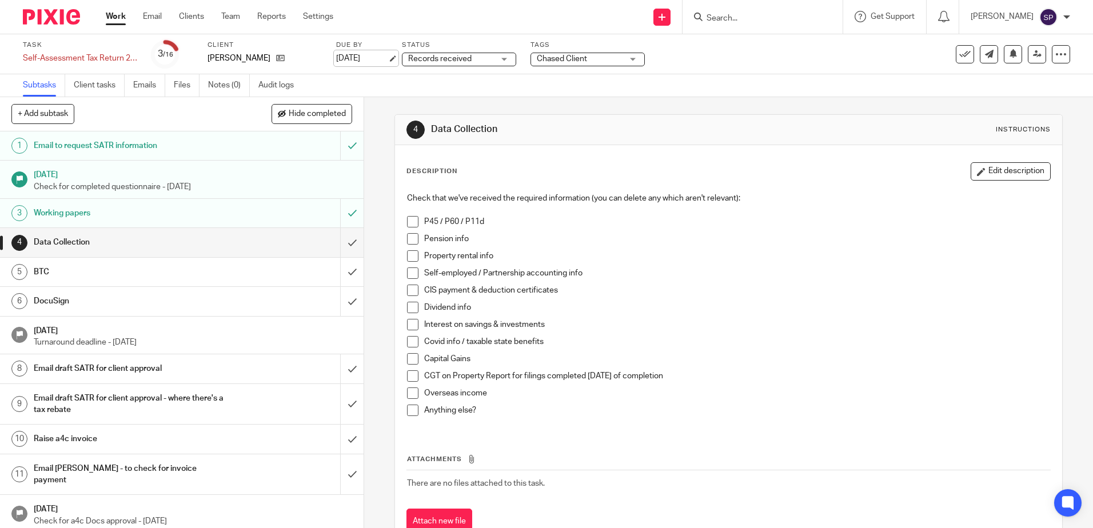
click at [383, 56] on link "[DATE]" at bounding box center [361, 59] width 51 height 12
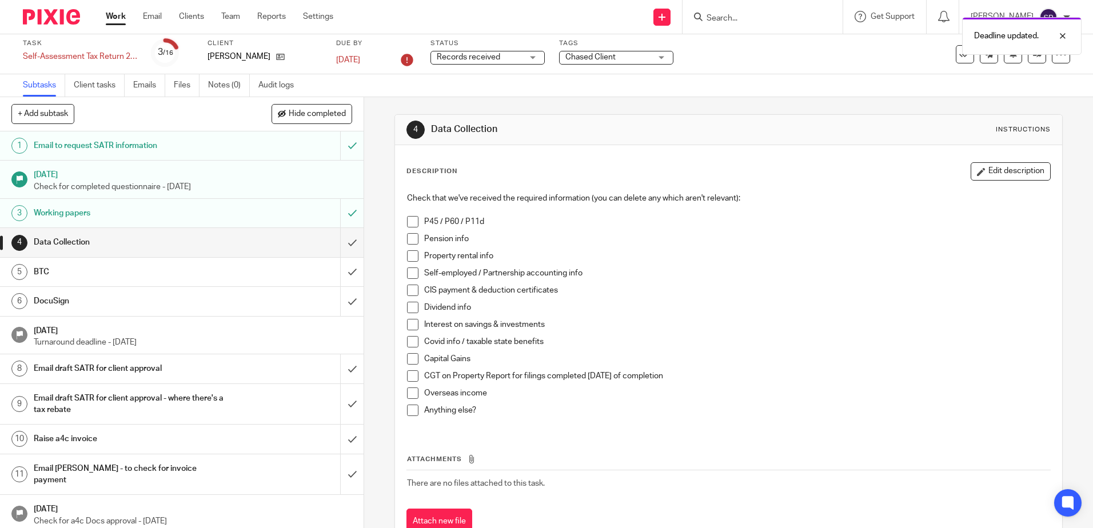
click at [663, 58] on div "Chased Client" at bounding box center [616, 58] width 114 height 14
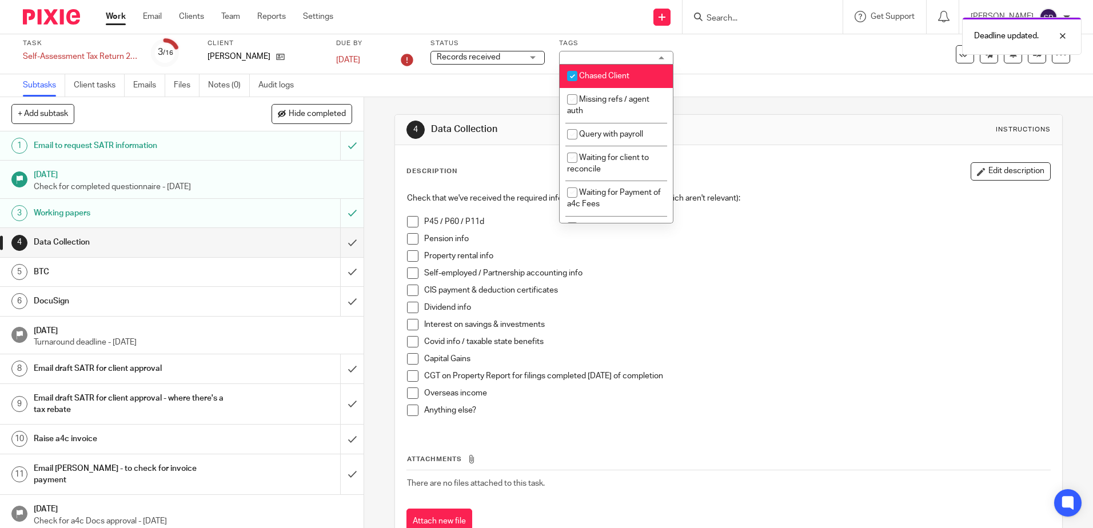
click at [572, 76] on input "checkbox" at bounding box center [572, 76] width 22 height 22
checkbox input "false"
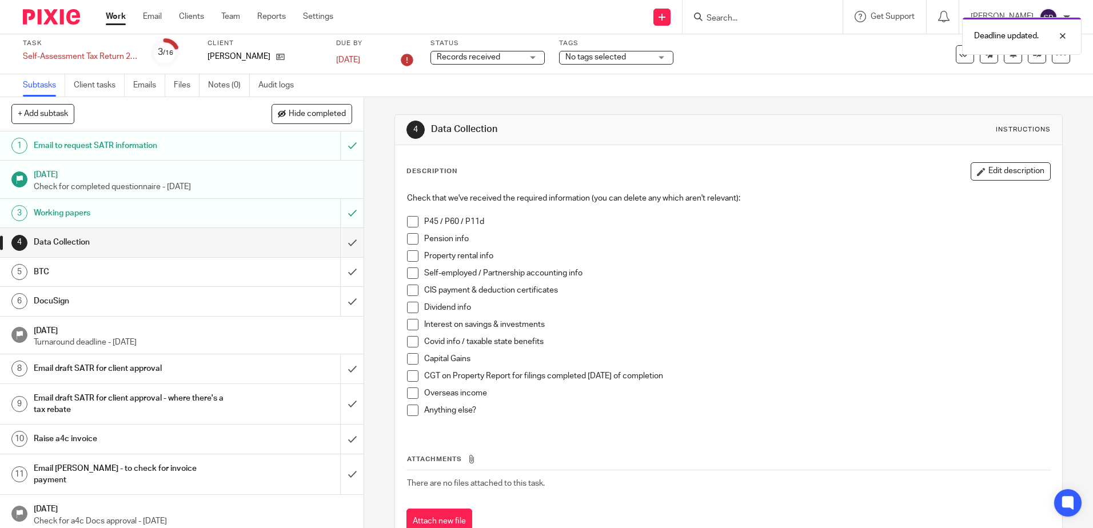
click at [377, 137] on div "4 Data Collection Instructions Description Edit description Check that we've re…" at bounding box center [728, 312] width 729 height 431
click at [114, 18] on link "Work" at bounding box center [116, 16] width 20 height 11
